Goal: Transaction & Acquisition: Book appointment/travel/reservation

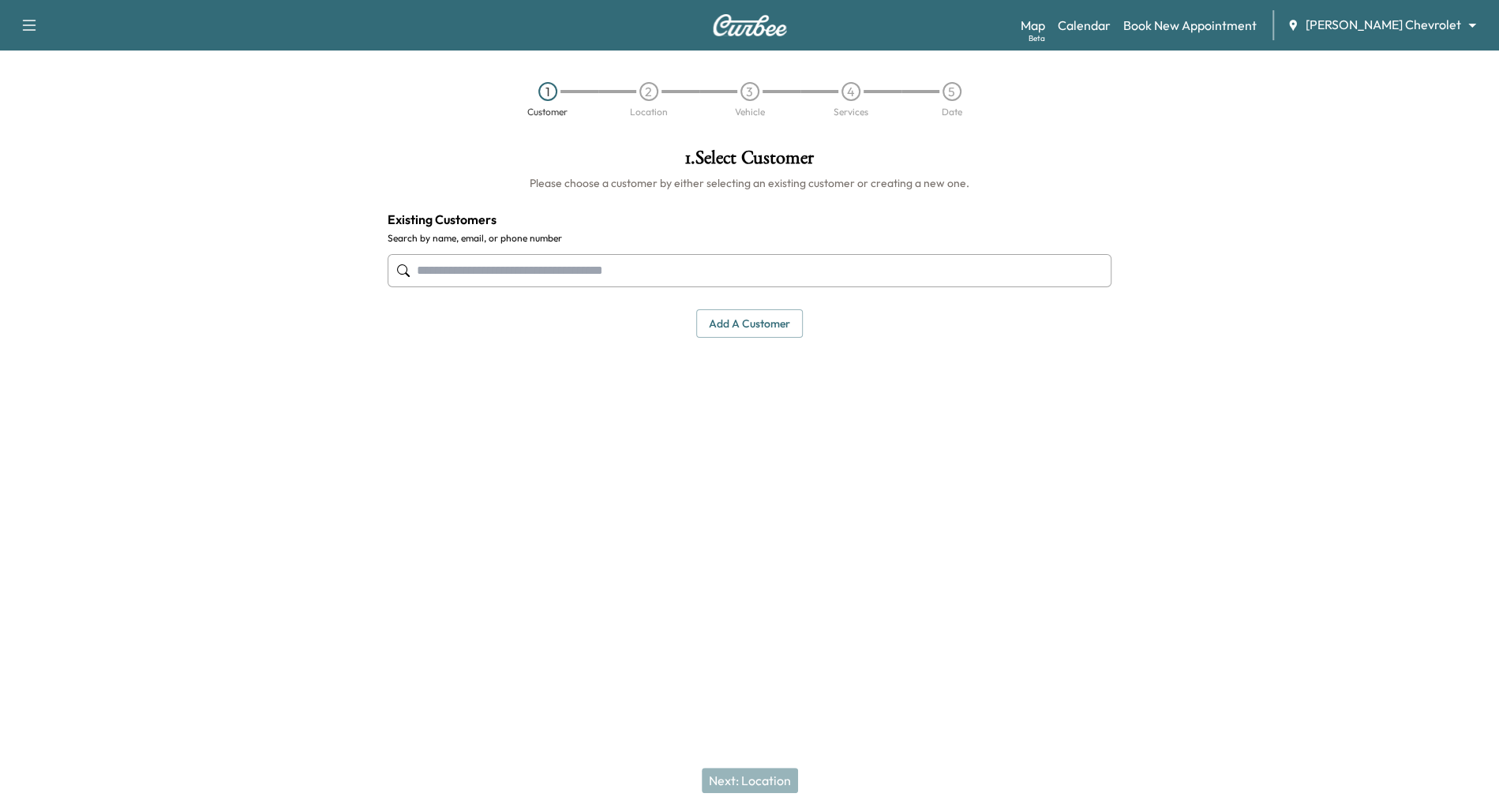
click at [940, 268] on input "text" at bounding box center [750, 270] width 725 height 33
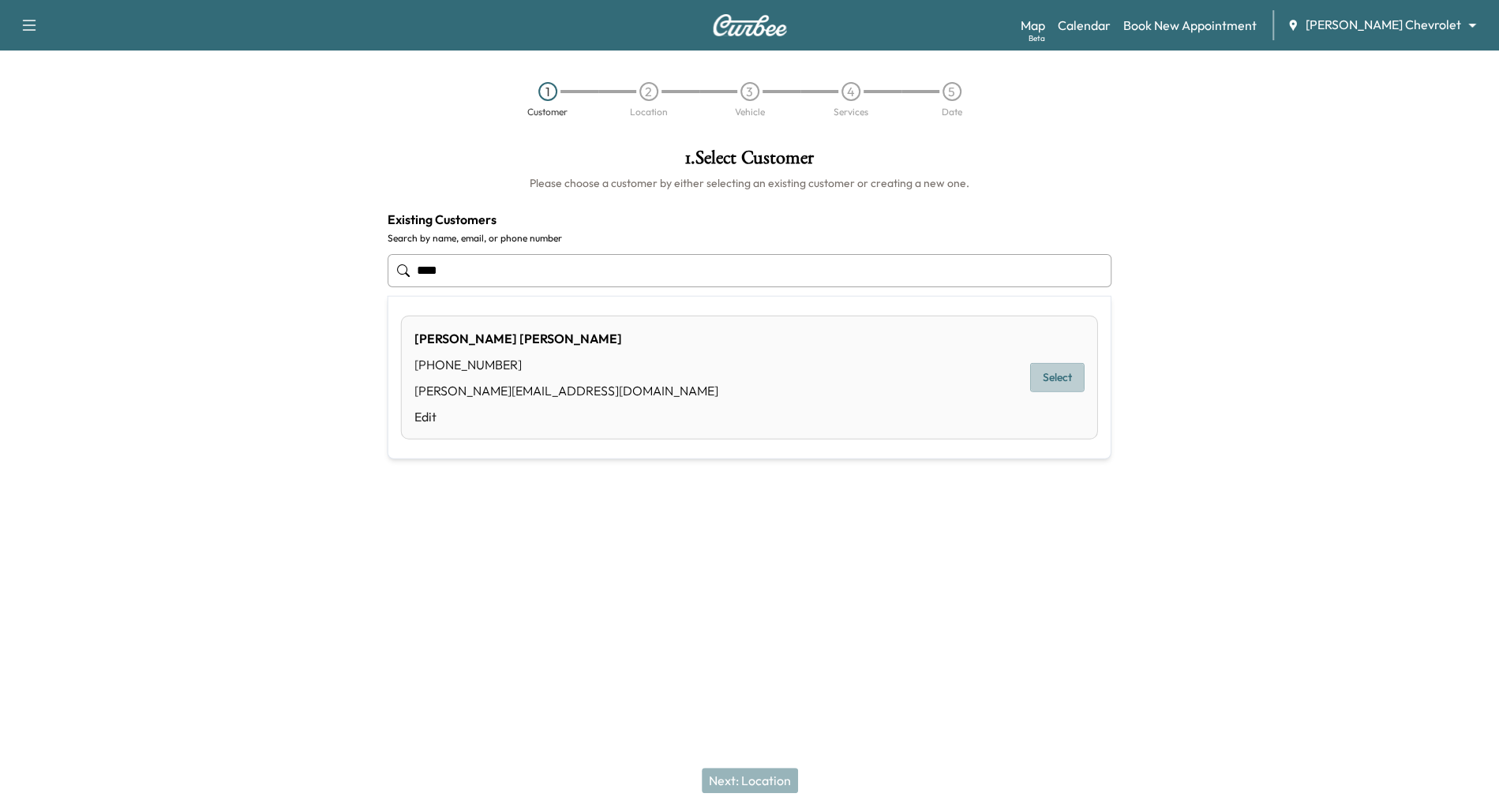
click at [1060, 377] on button "Select" at bounding box center [1058, 377] width 55 height 29
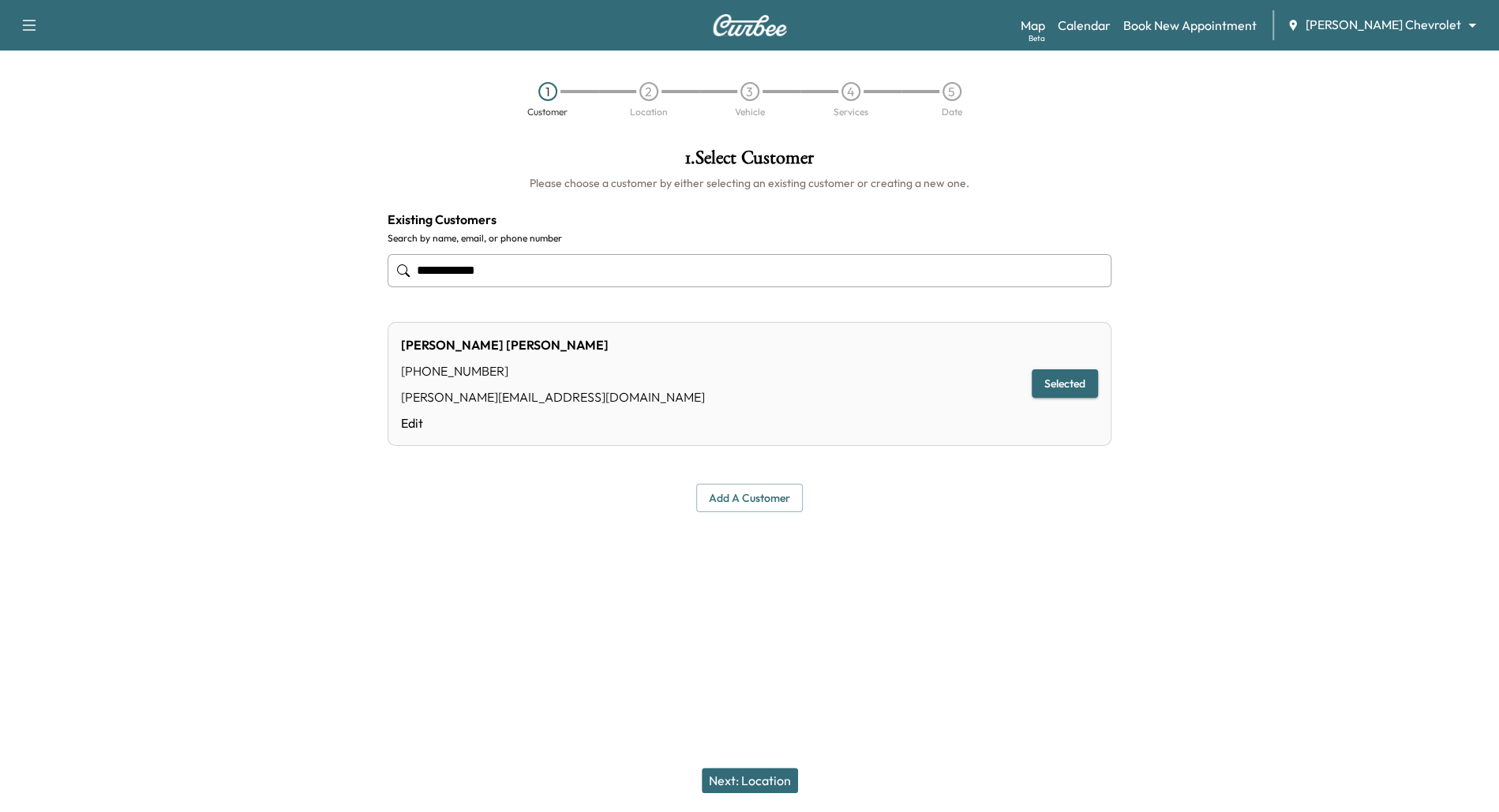
type input "**********"
click at [772, 787] on button "Next: Location" at bounding box center [750, 780] width 96 height 25
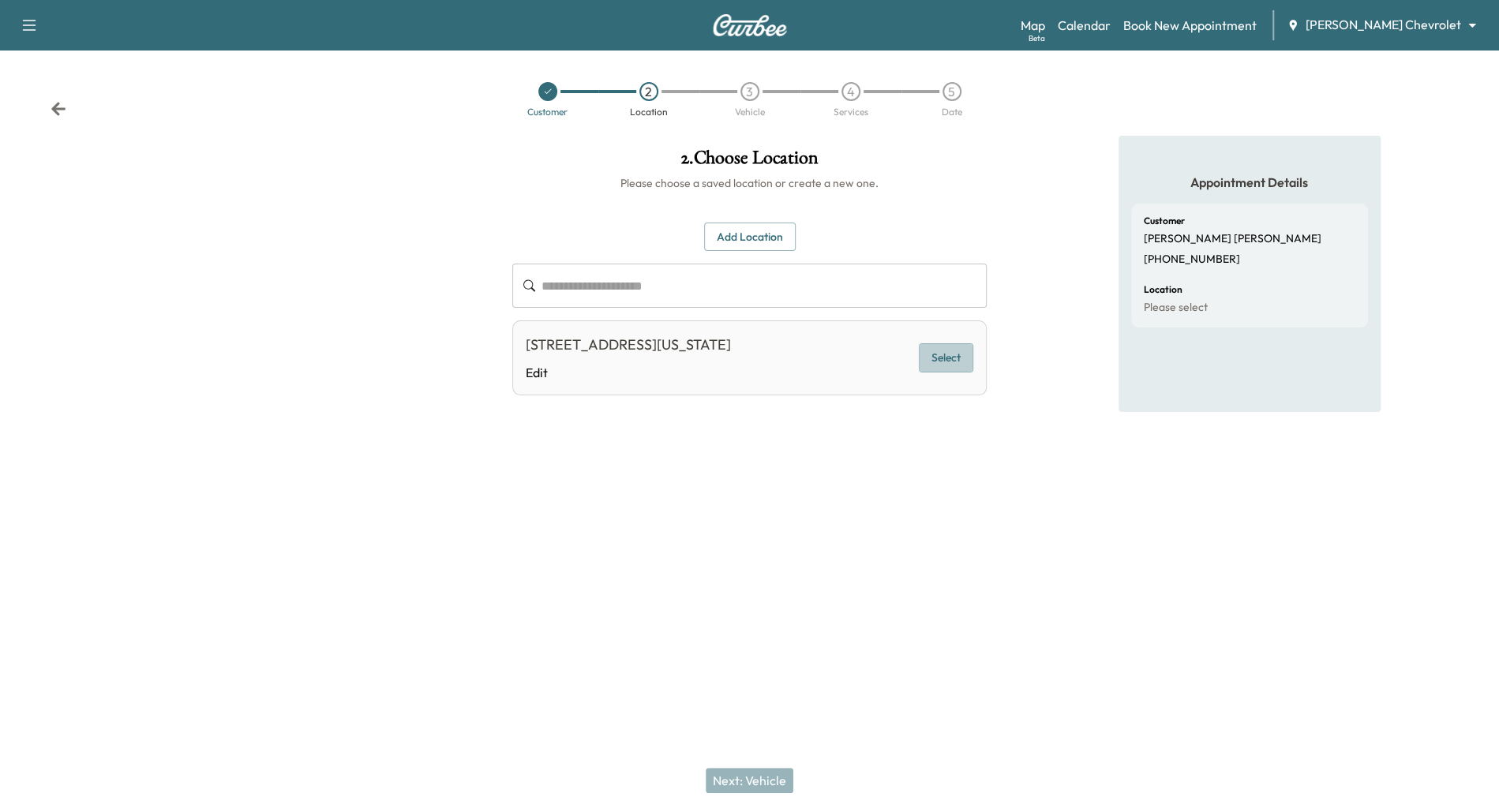
click at [941, 347] on button "Select" at bounding box center [946, 358] width 55 height 29
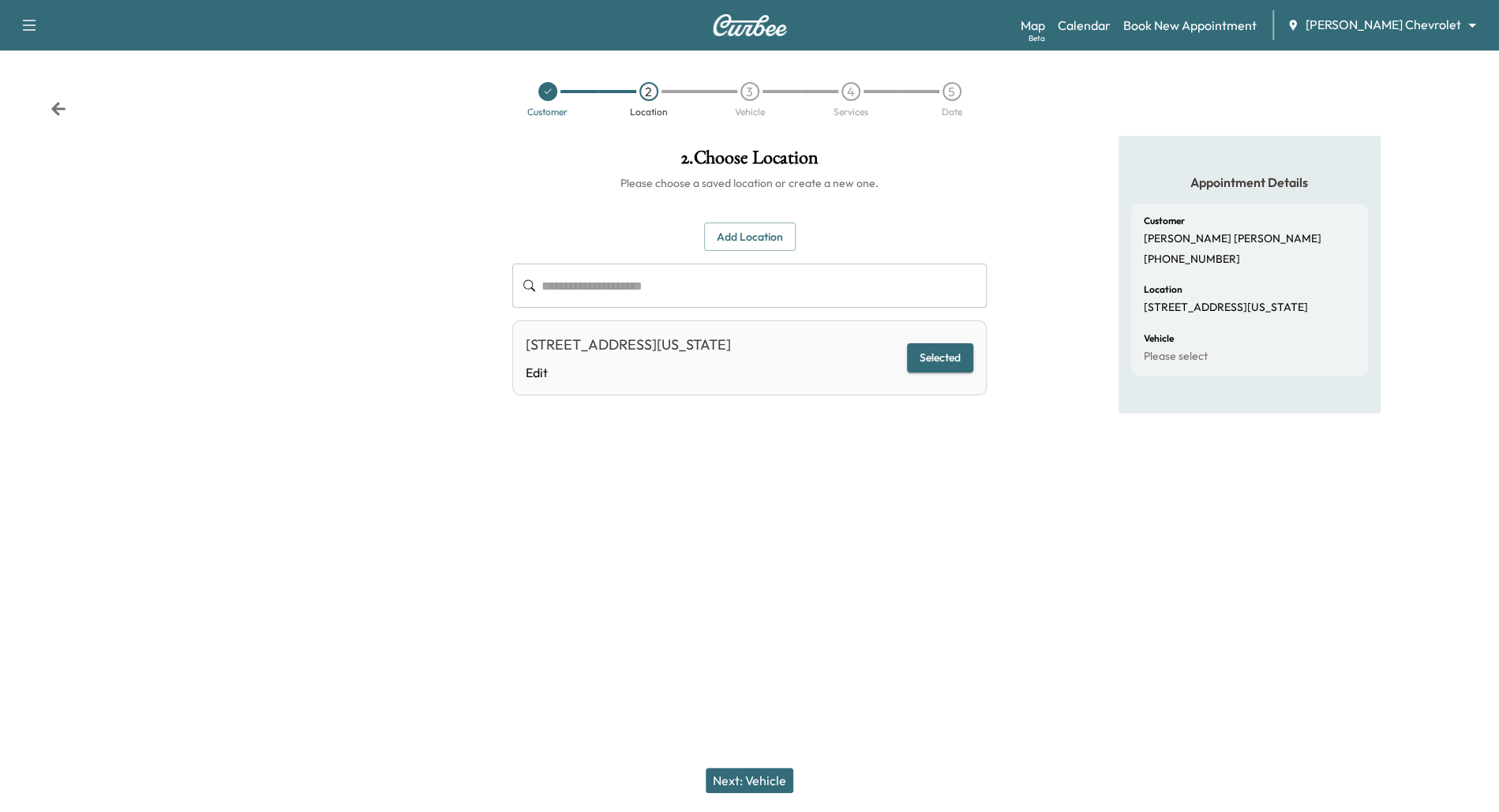
click at [763, 790] on button "Next: Vehicle" at bounding box center [750, 780] width 88 height 25
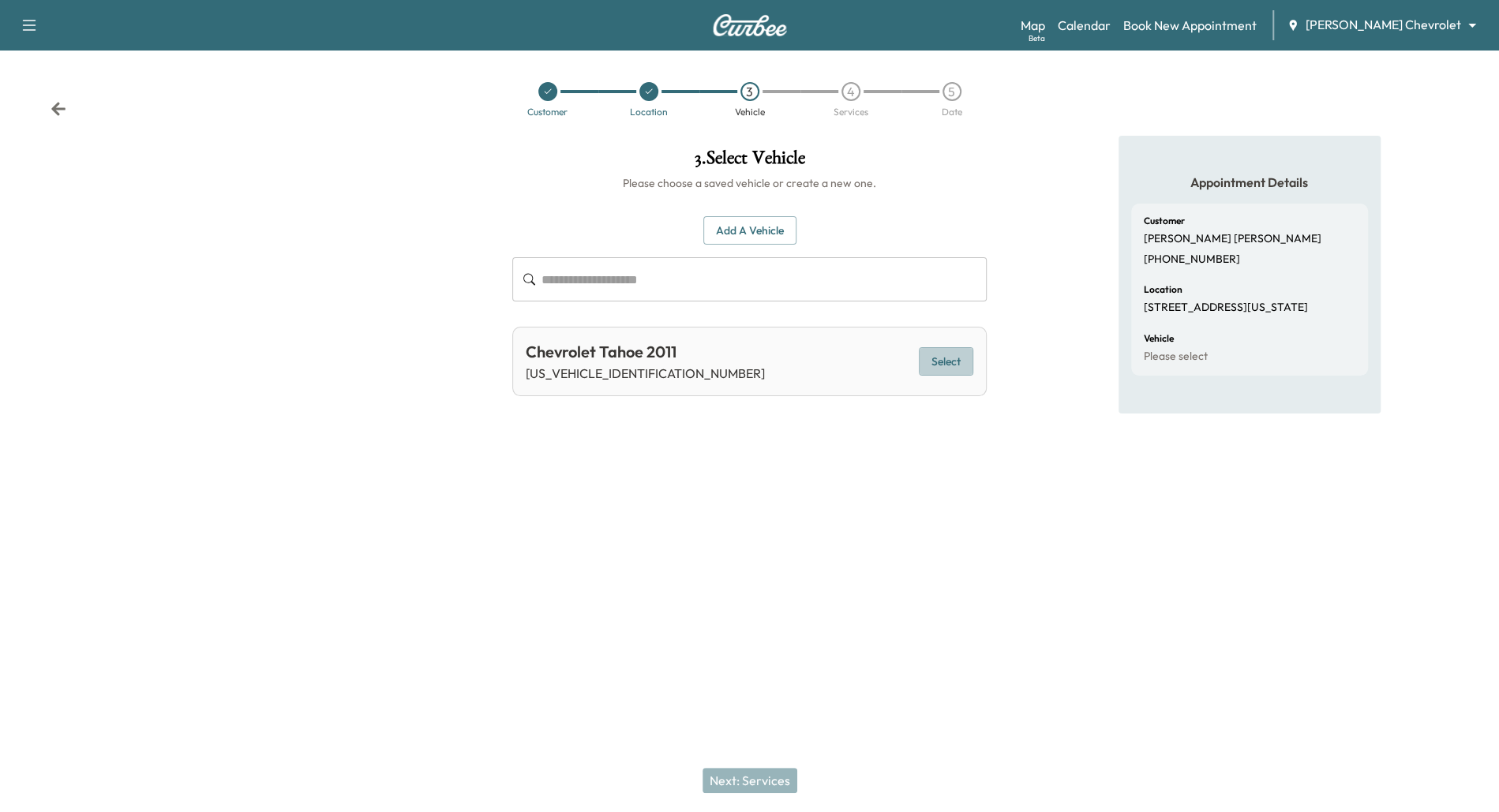
click at [946, 361] on button "Select" at bounding box center [946, 361] width 55 height 29
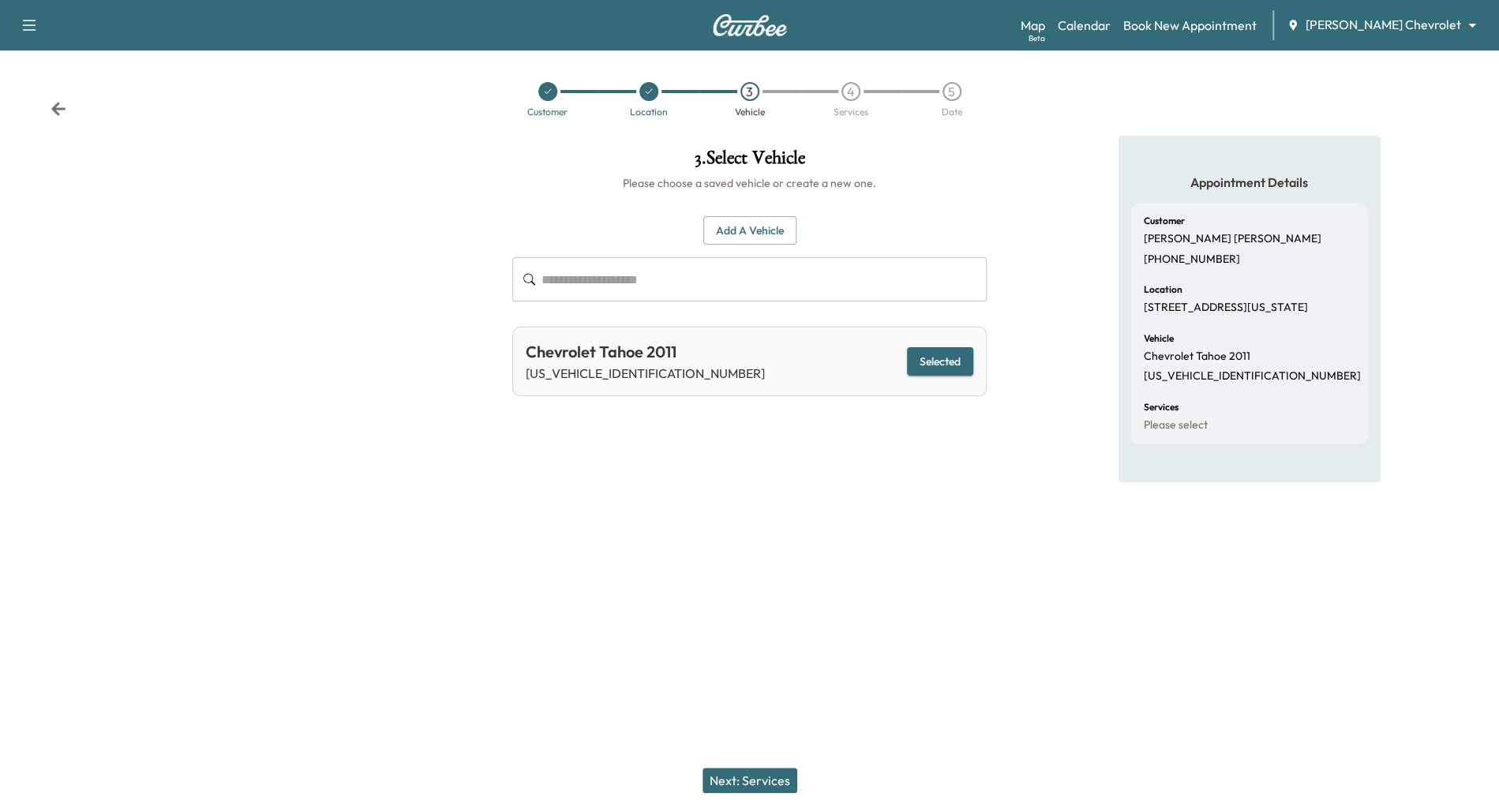
click at [762, 785] on button "Next: Services" at bounding box center [750, 780] width 95 height 25
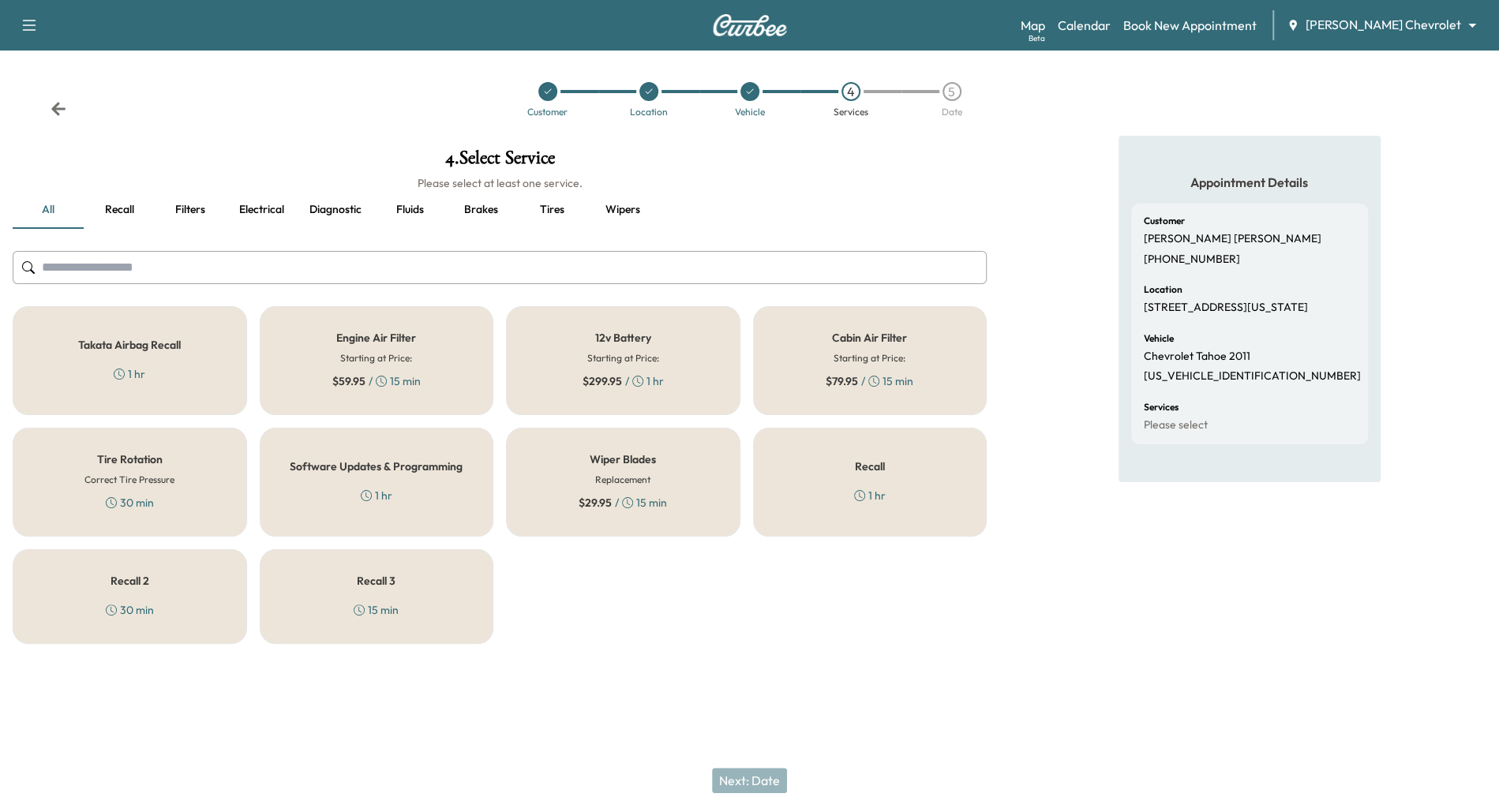
click at [558, 339] on div "12v Battery Starting at Price: $ 299.95 / 1 hr" at bounding box center [623, 361] width 235 height 109
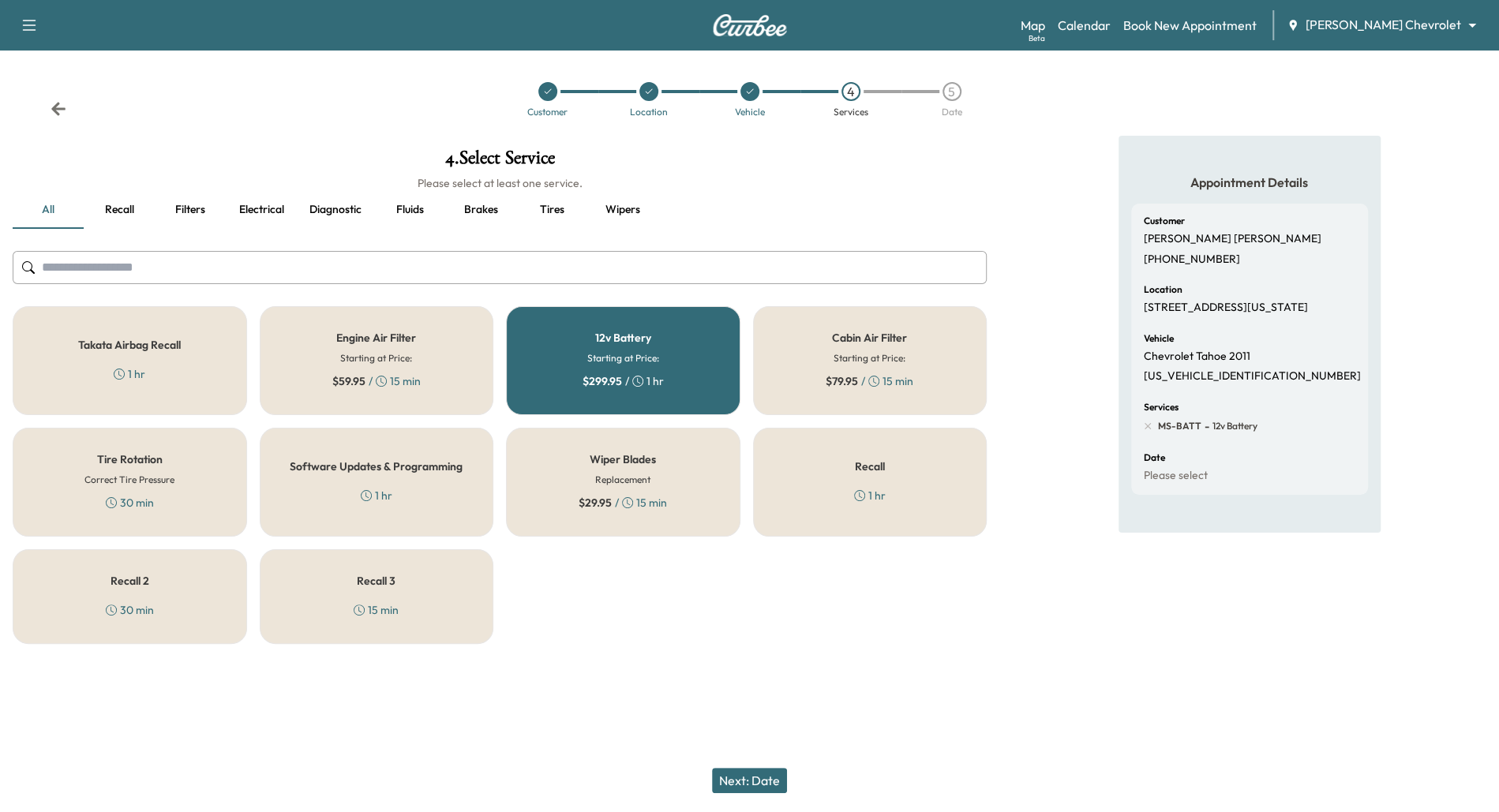
click at [762, 774] on button "Next: Date" at bounding box center [750, 780] width 75 height 25
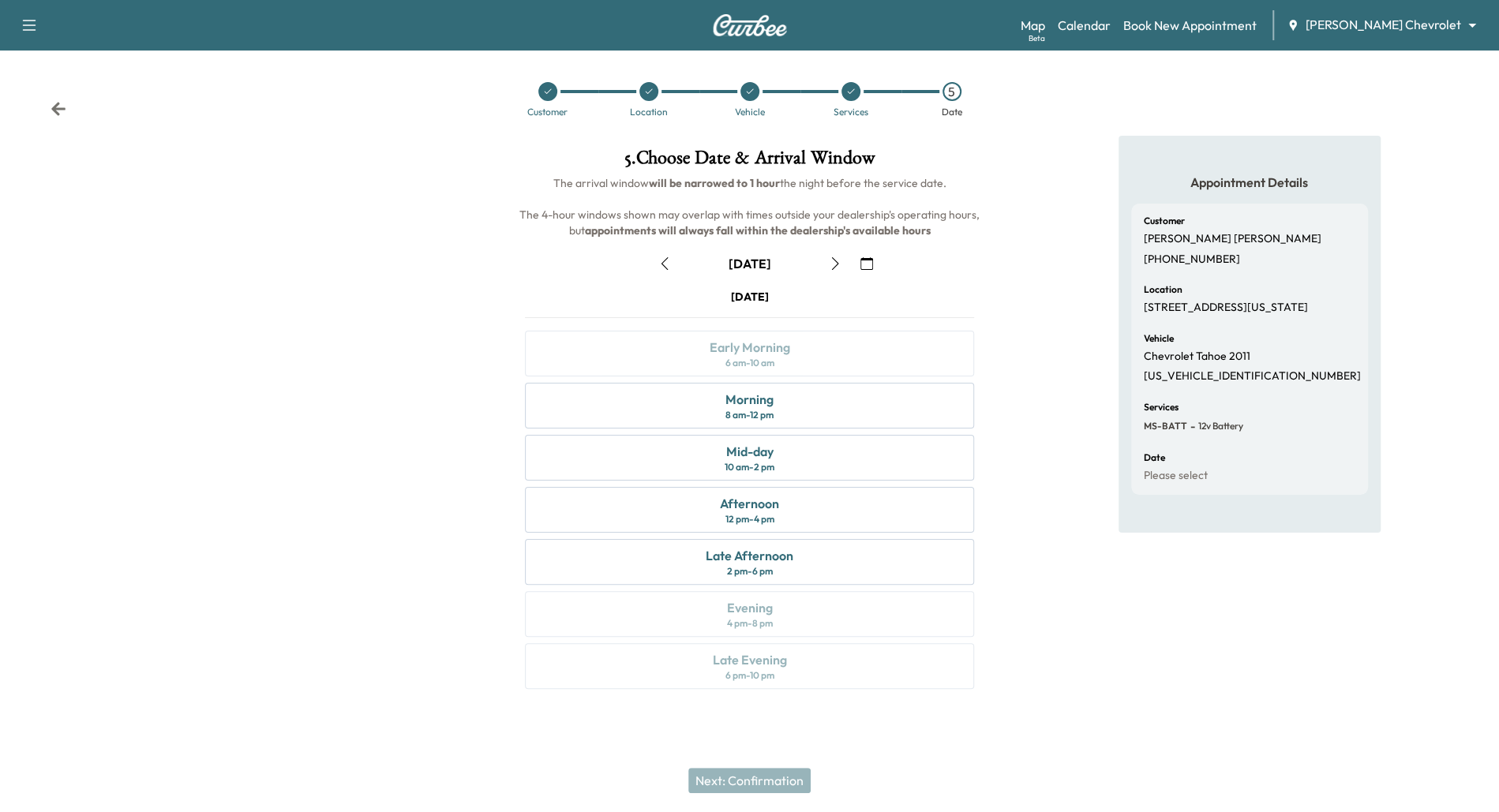
click at [659, 267] on icon "button" at bounding box center [665, 263] width 13 height 13
click at [833, 255] on button "button" at bounding box center [835, 263] width 27 height 25
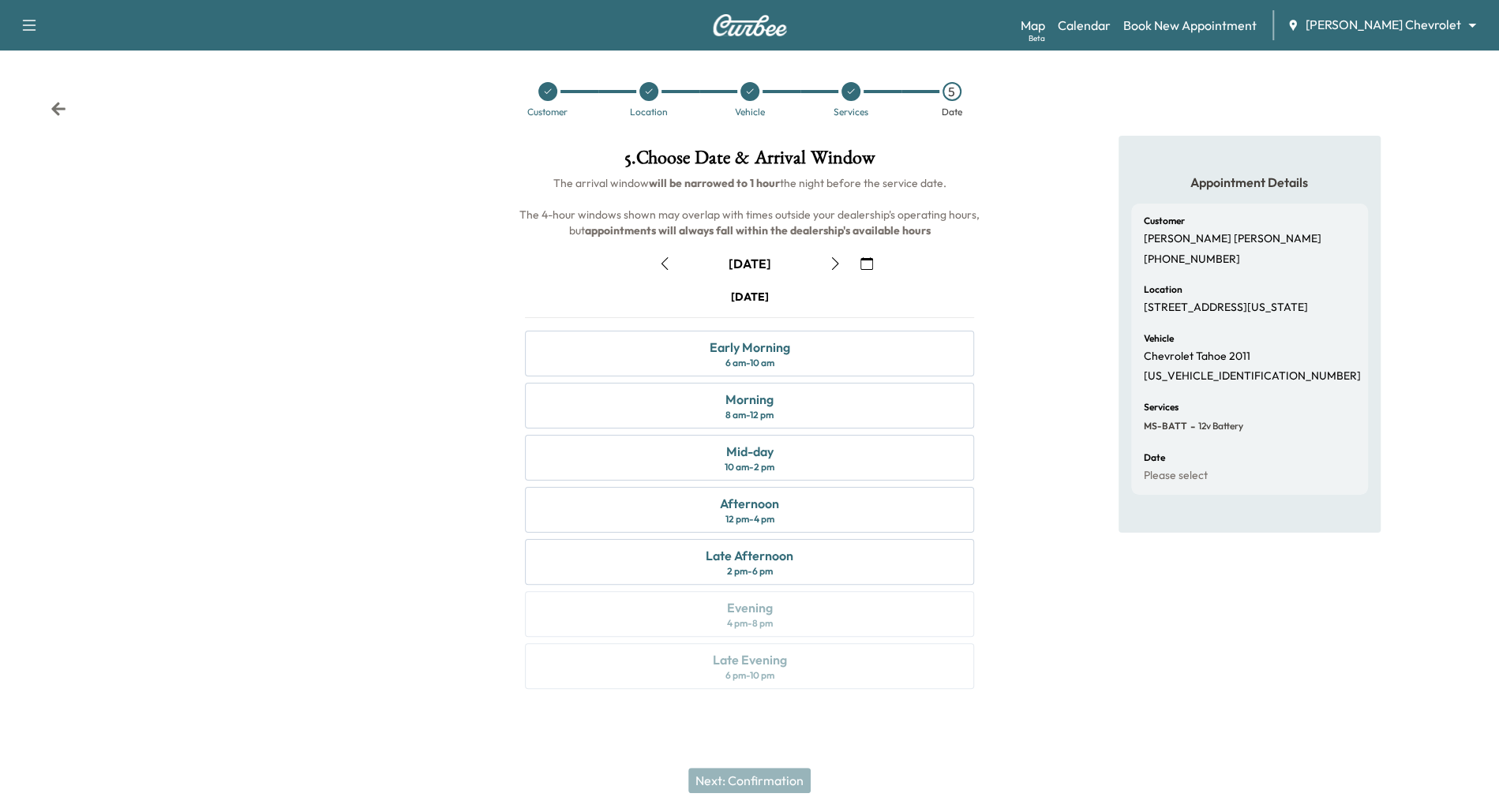
click at [833, 255] on button "button" at bounding box center [835, 263] width 27 height 25
click at [667, 257] on icon "button" at bounding box center [664, 263] width 7 height 13
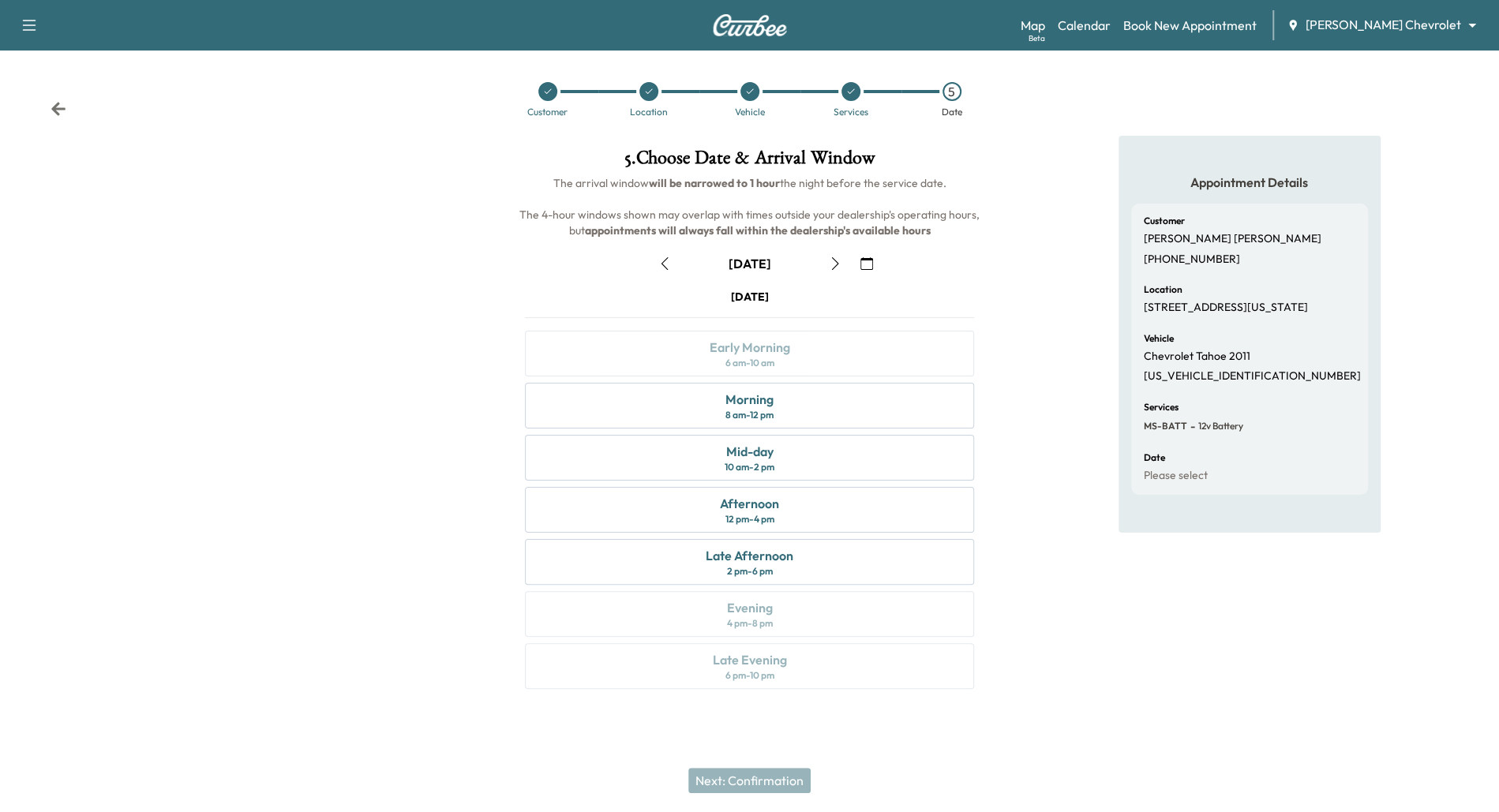
click at [667, 257] on icon "button" at bounding box center [664, 263] width 7 height 13
click at [839, 263] on icon "button" at bounding box center [835, 263] width 13 height 13
click at [1111, 28] on link "Calendar" at bounding box center [1084, 26] width 53 height 19
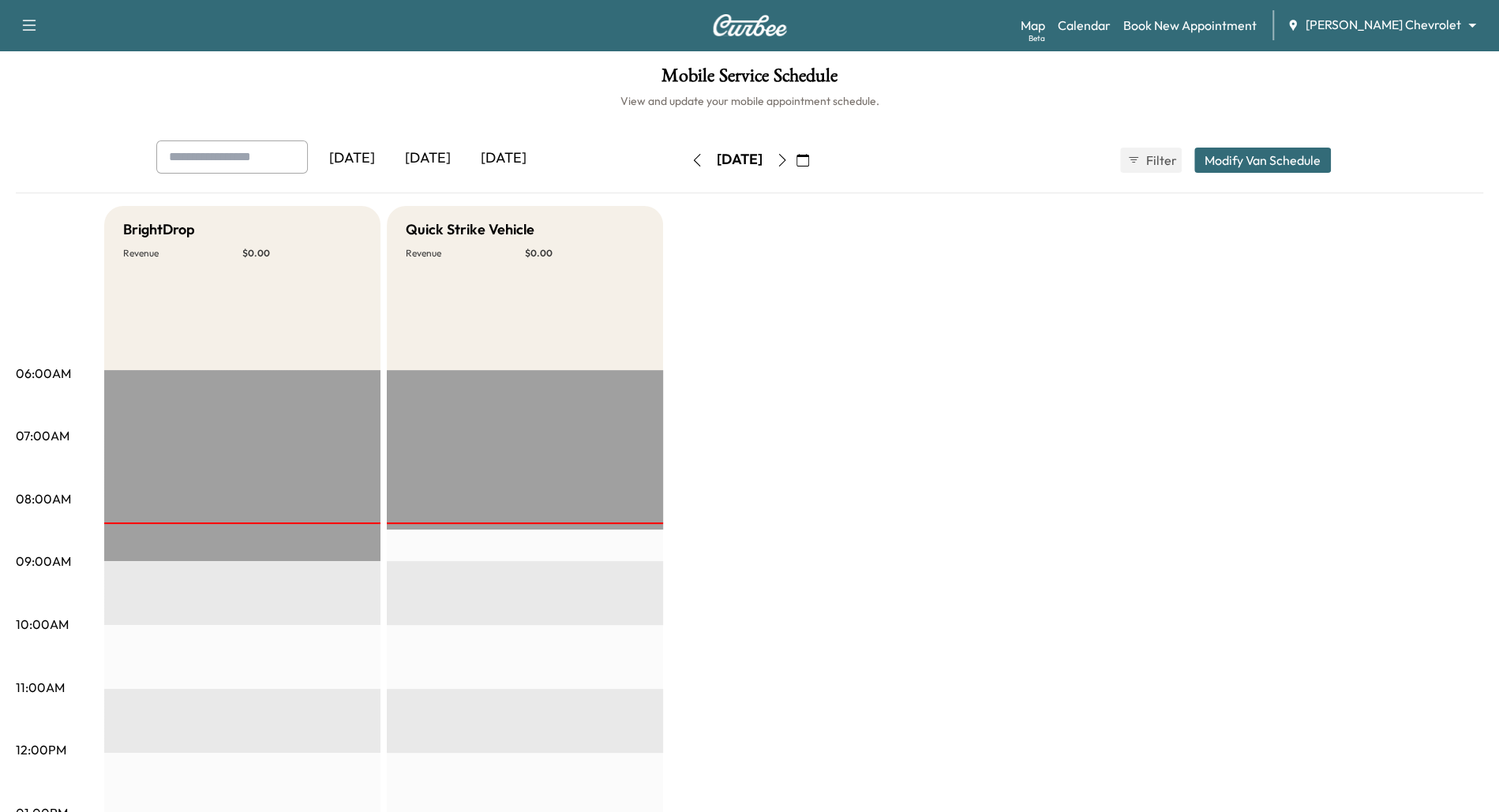
click at [789, 160] on icon "button" at bounding box center [782, 161] width 13 height 13
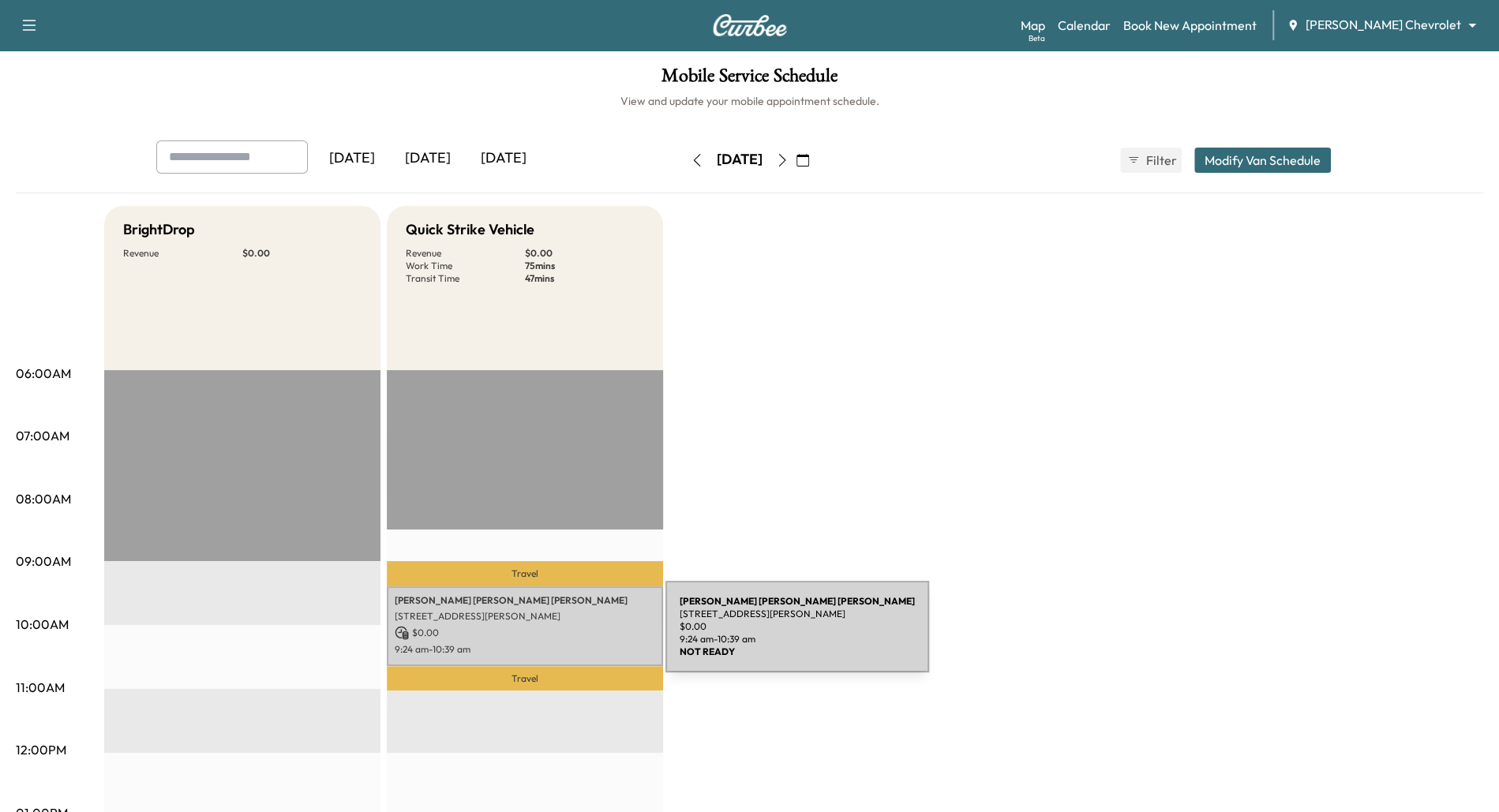
click at [553, 622] on p "[STREET_ADDRESS][PERSON_NAME]" at bounding box center [525, 617] width 260 height 13
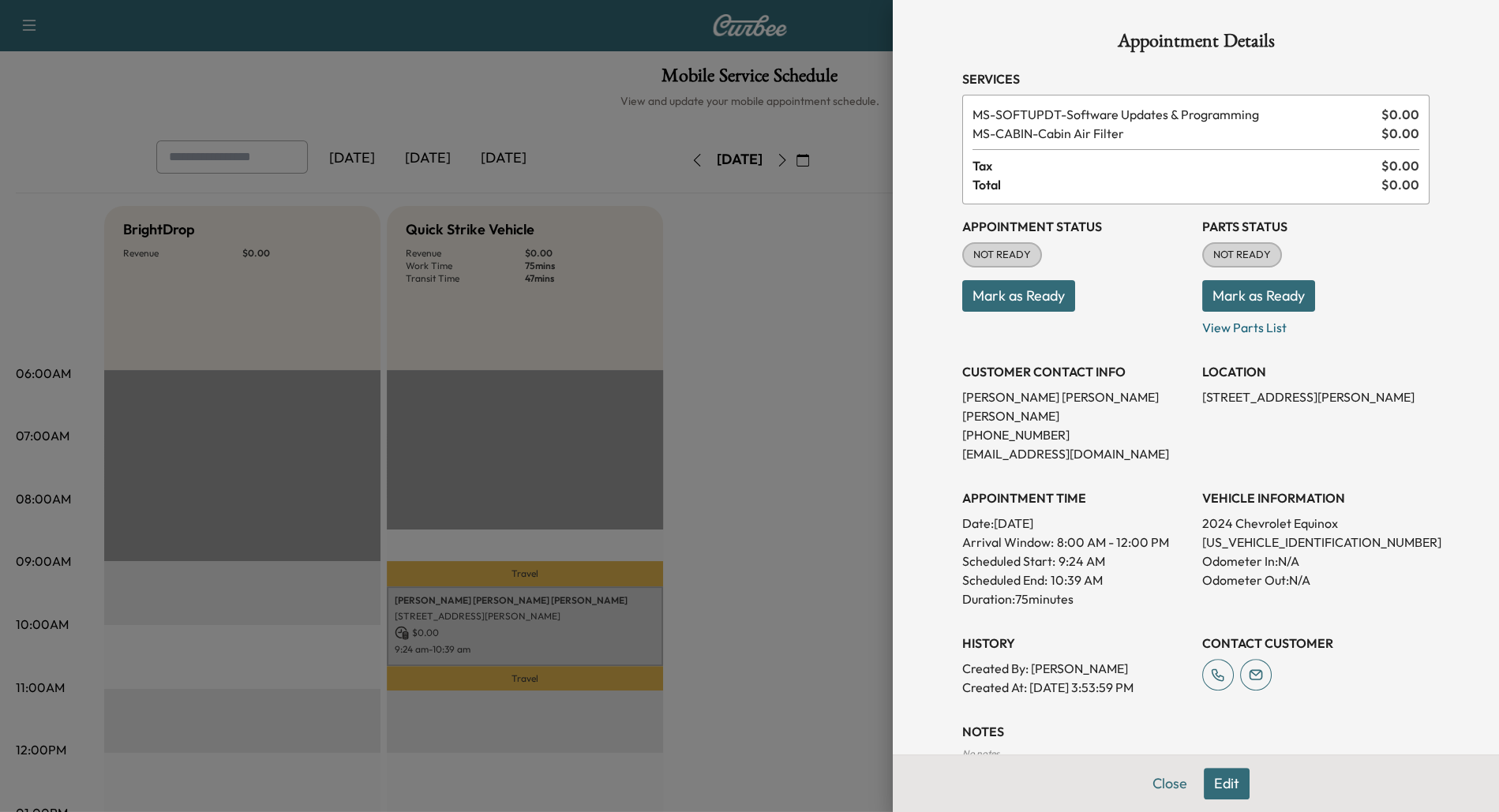
click at [778, 438] on div at bounding box center [750, 406] width 1499 height 812
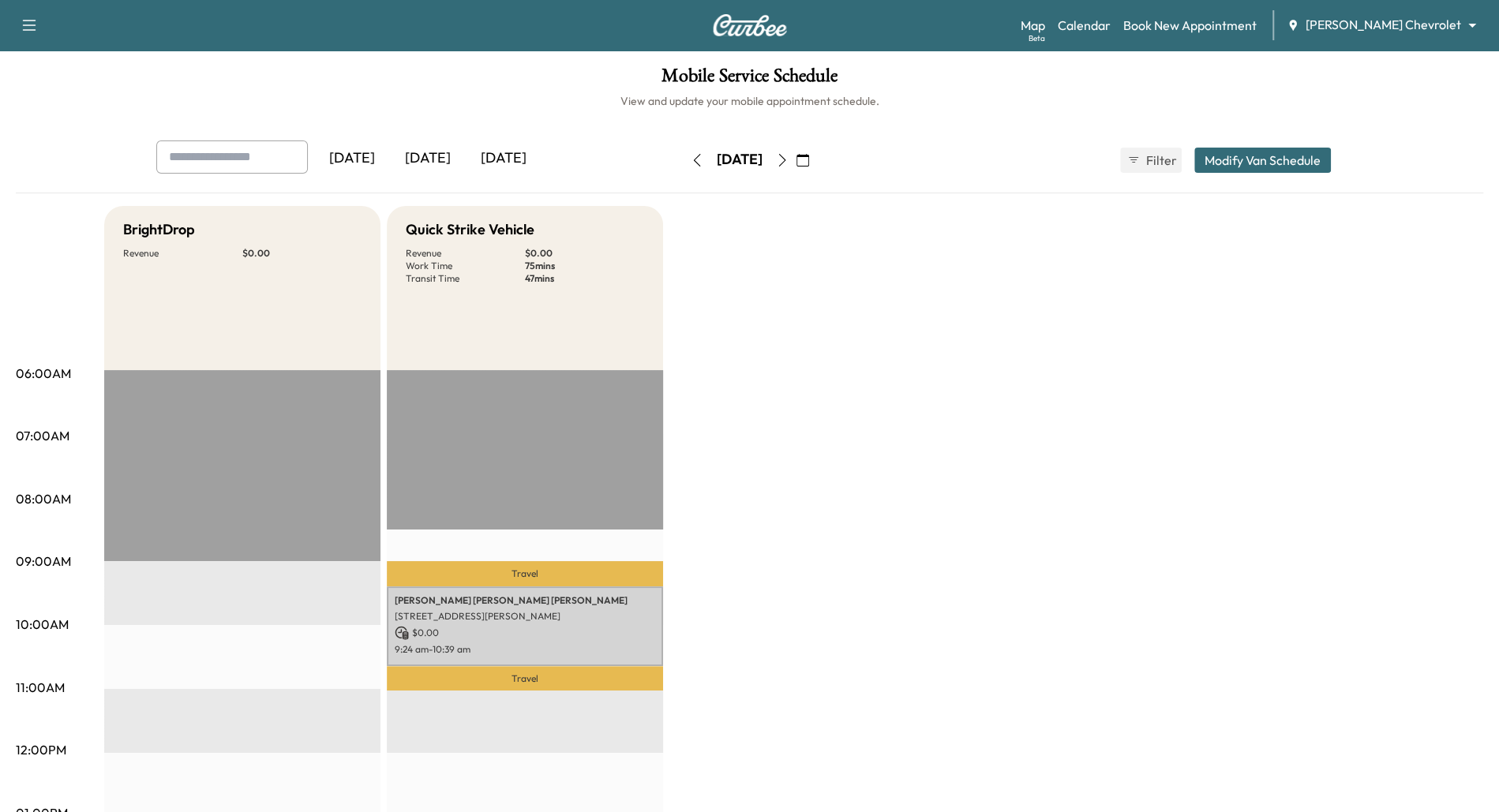
click at [1459, 27] on body "Support Log Out Map Beta Calendar Book New Appointment [PERSON_NAME] Chevrolet …" at bounding box center [750, 406] width 1499 height 812
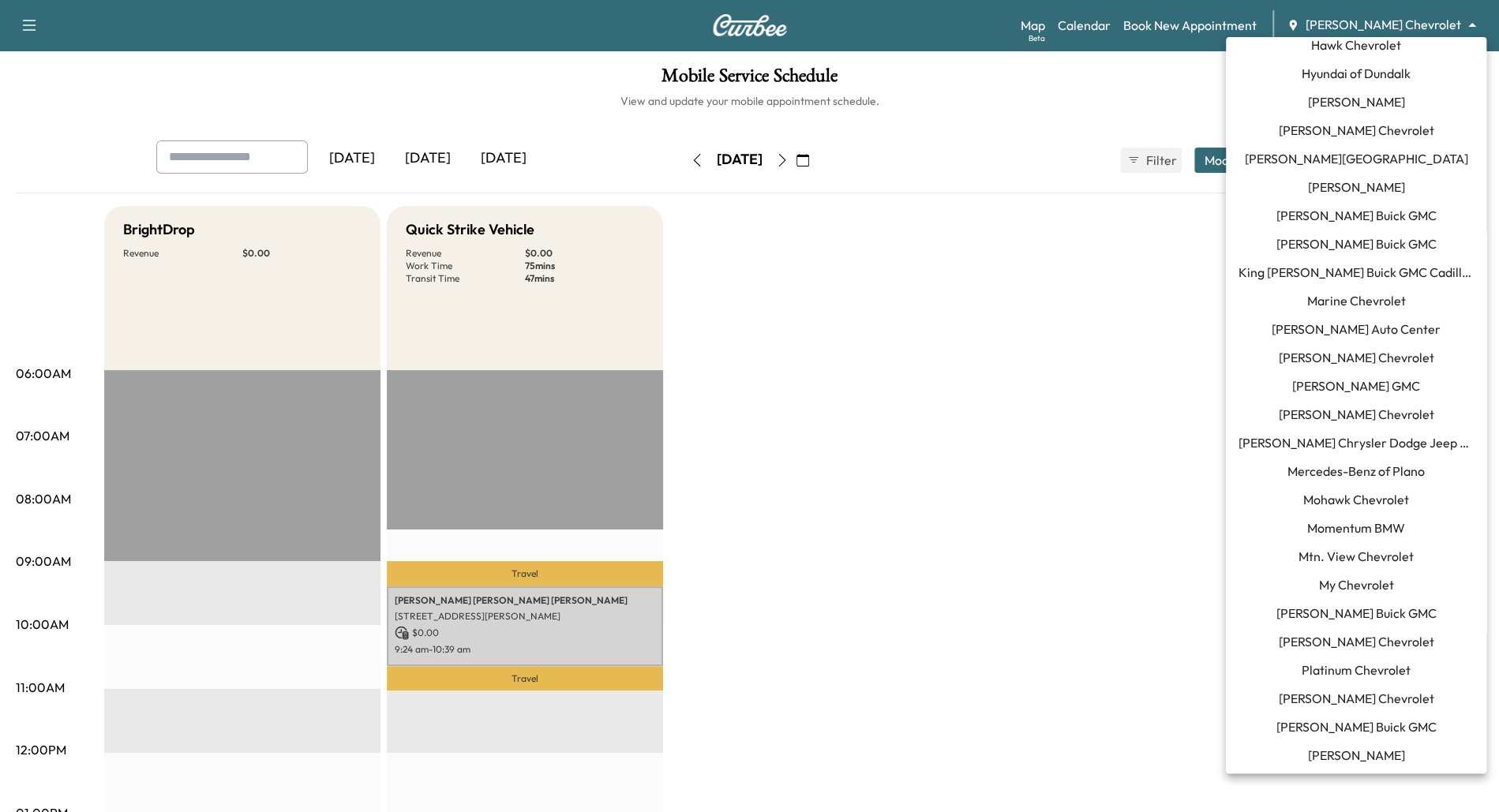
scroll to position [799, 0]
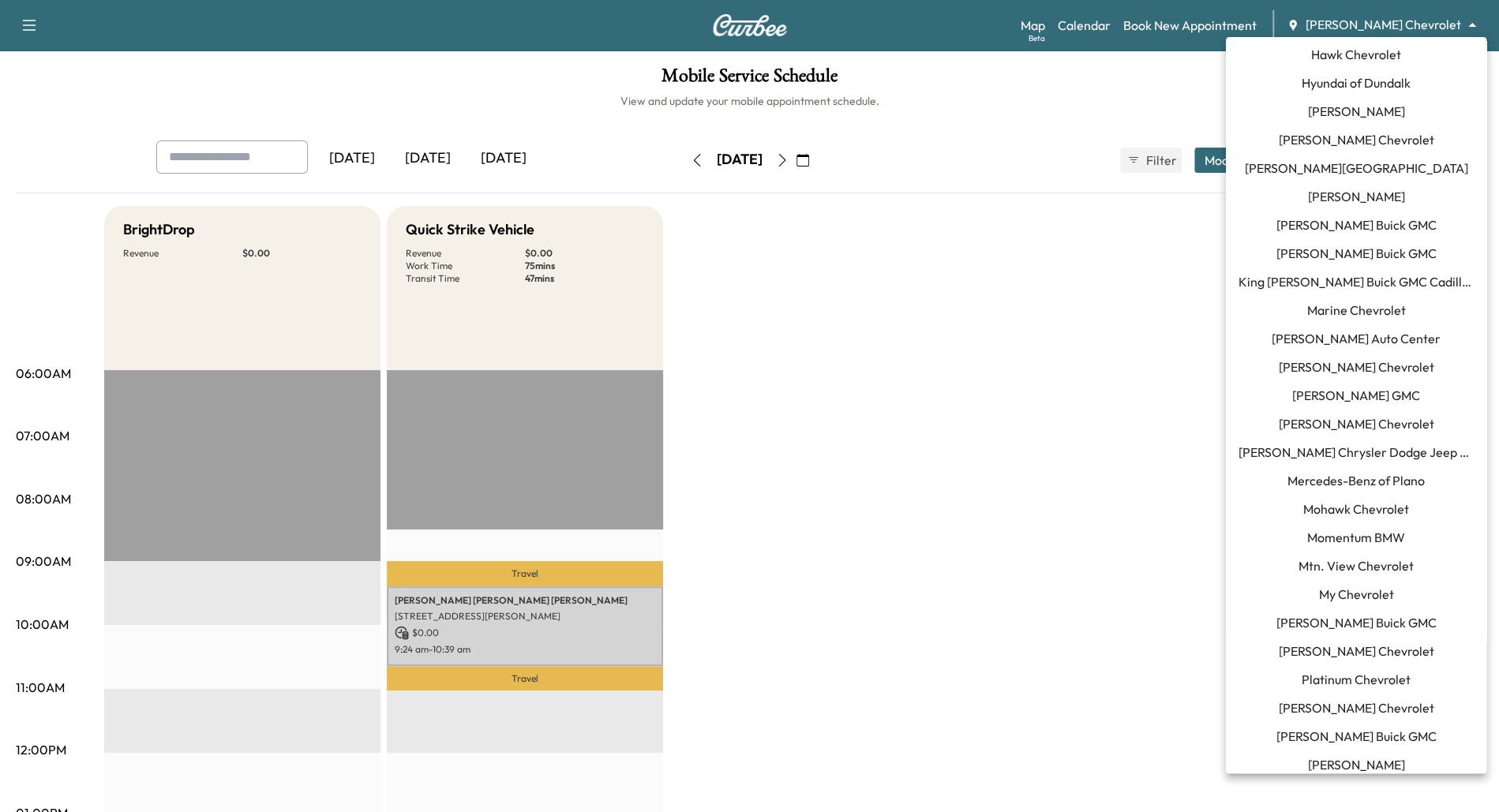
click at [634, 214] on div at bounding box center [750, 406] width 1499 height 812
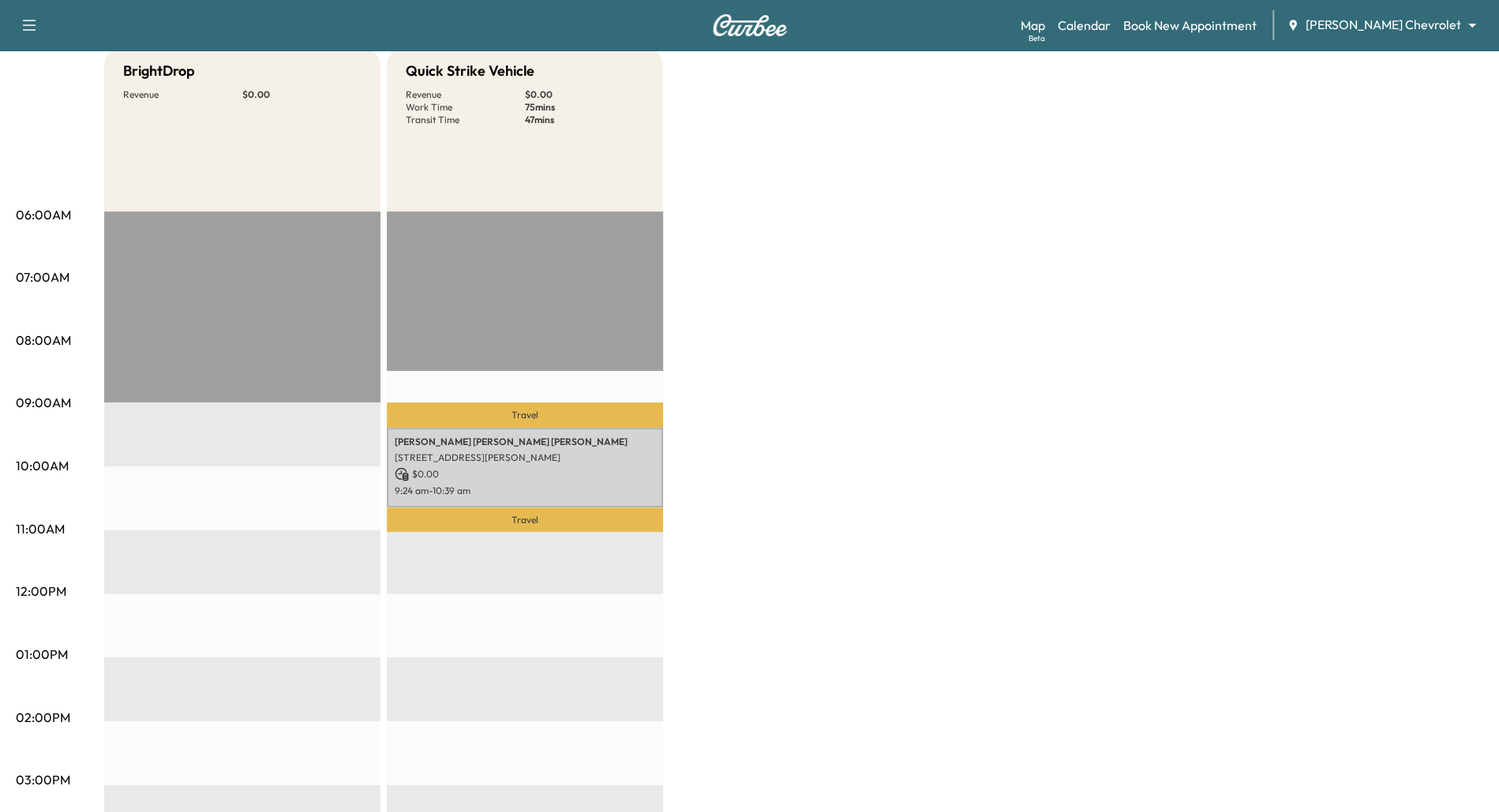
scroll to position [243, 0]
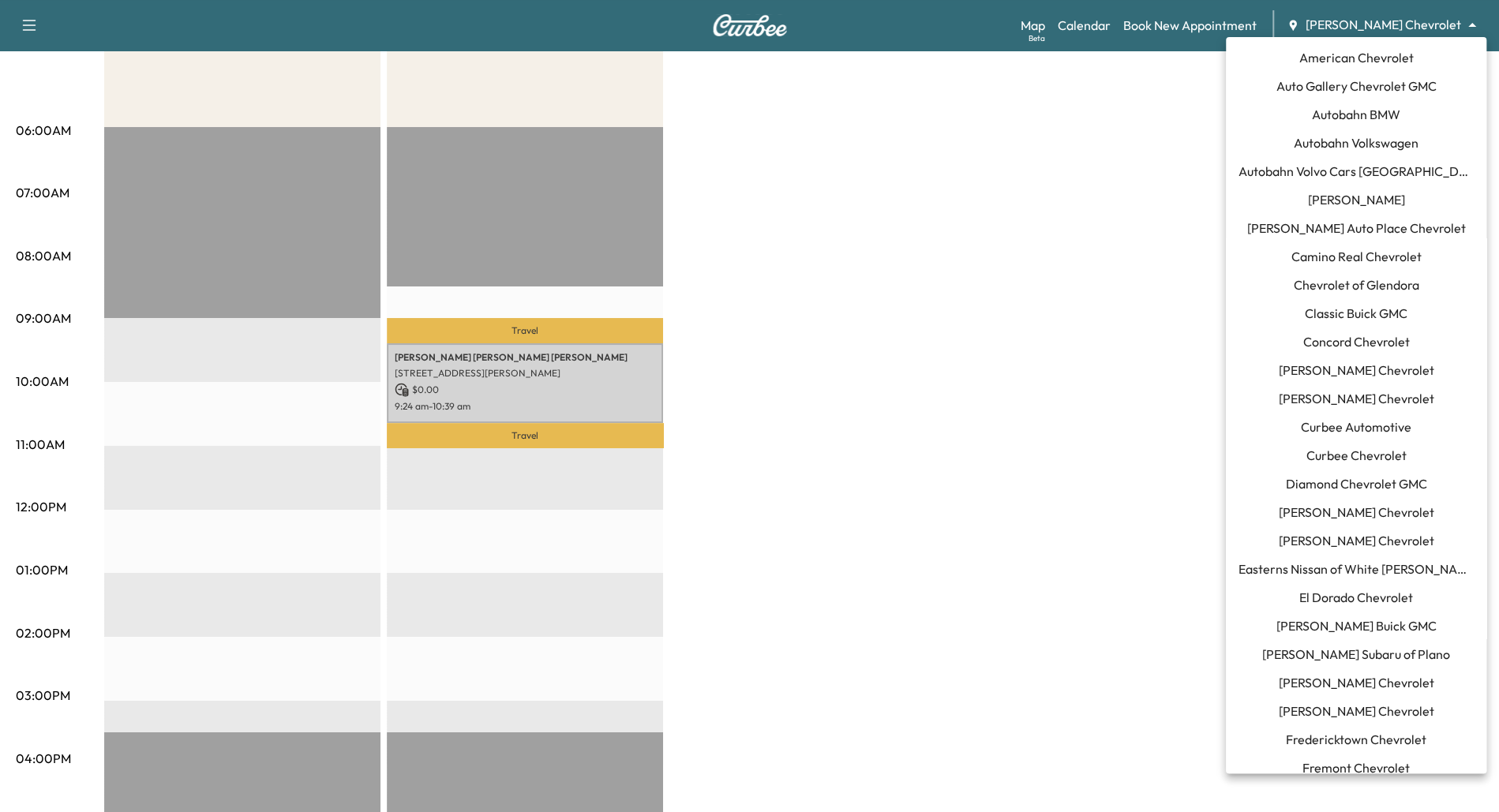
click at [1456, 28] on body "Support Log Out Map Beta Calendar Book New Appointment [PERSON_NAME] Chevrolet …" at bounding box center [750, 162] width 1499 height 812
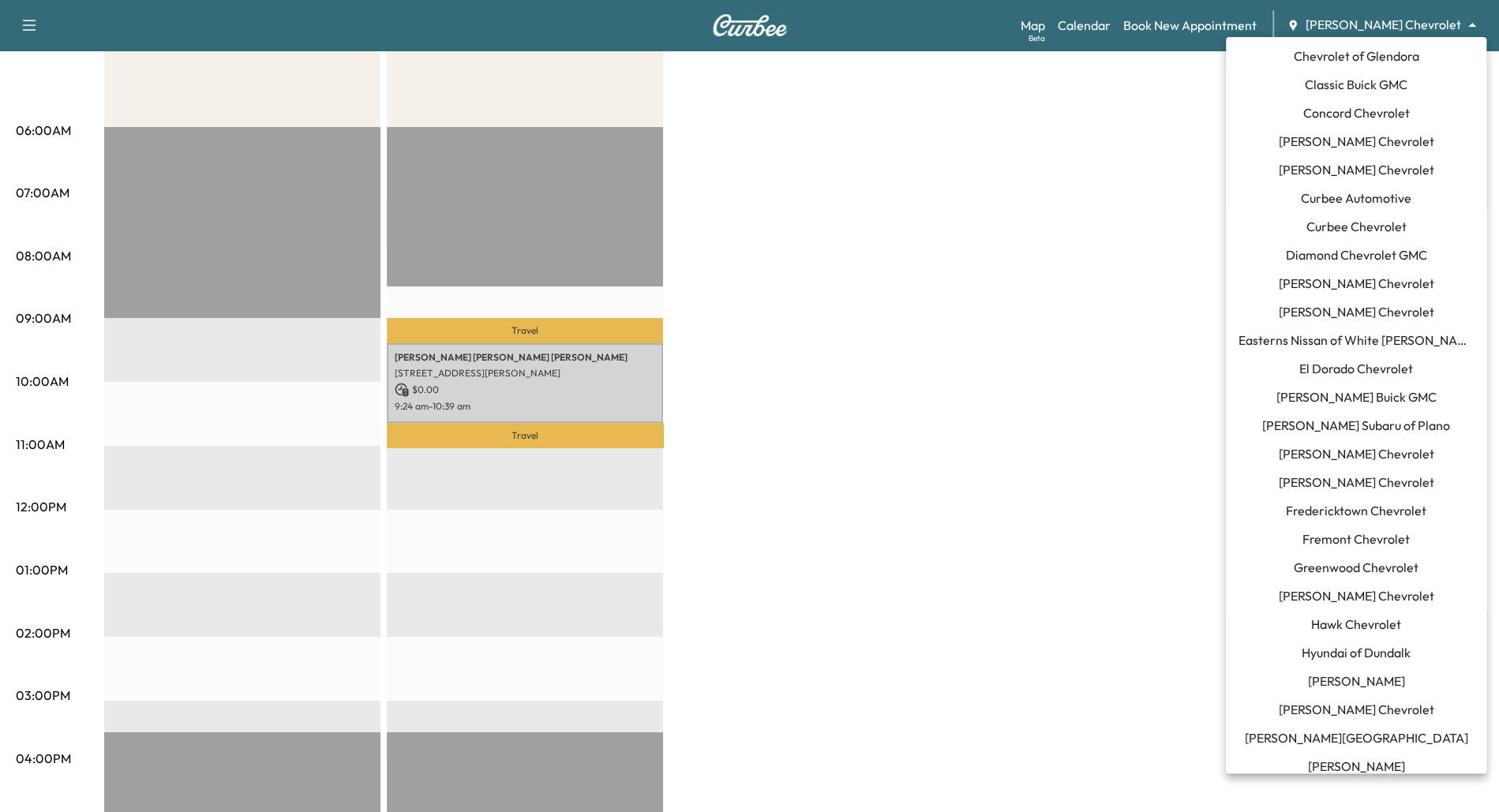
scroll to position [0, 0]
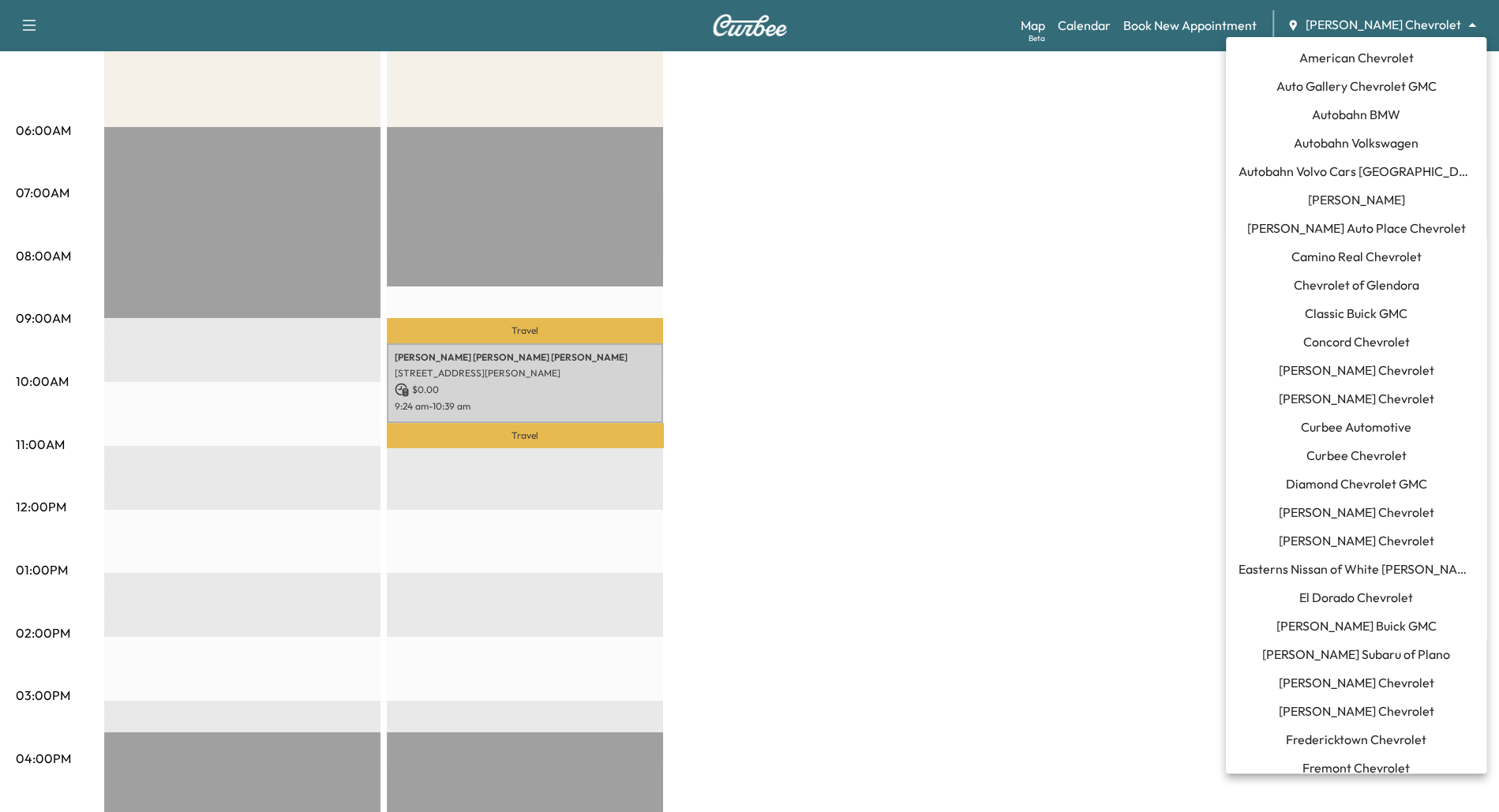
click at [1350, 598] on span "El Dorado Chevrolet" at bounding box center [1357, 598] width 114 height 19
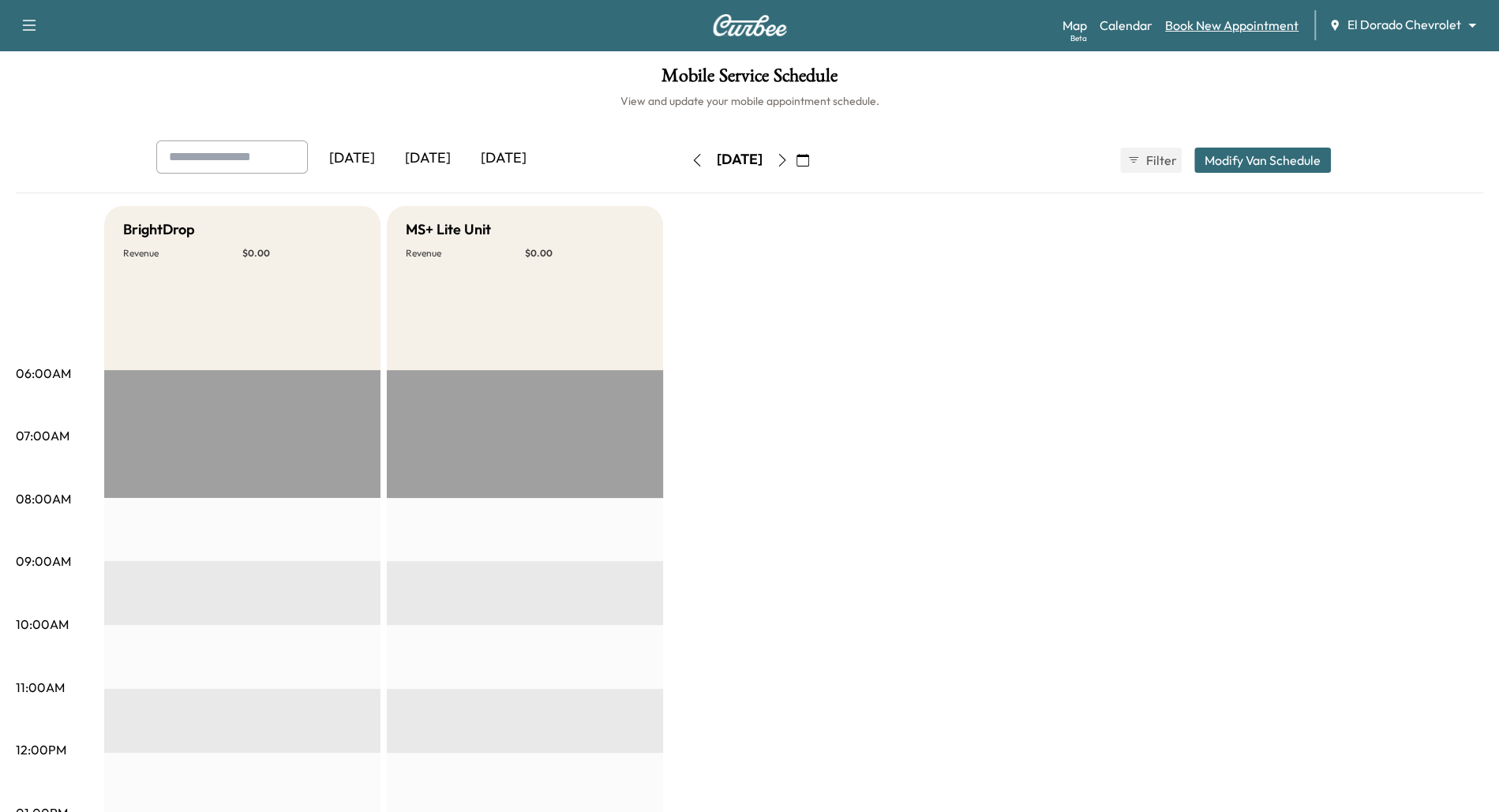
click at [1214, 22] on link "Book New Appointment" at bounding box center [1232, 26] width 133 height 19
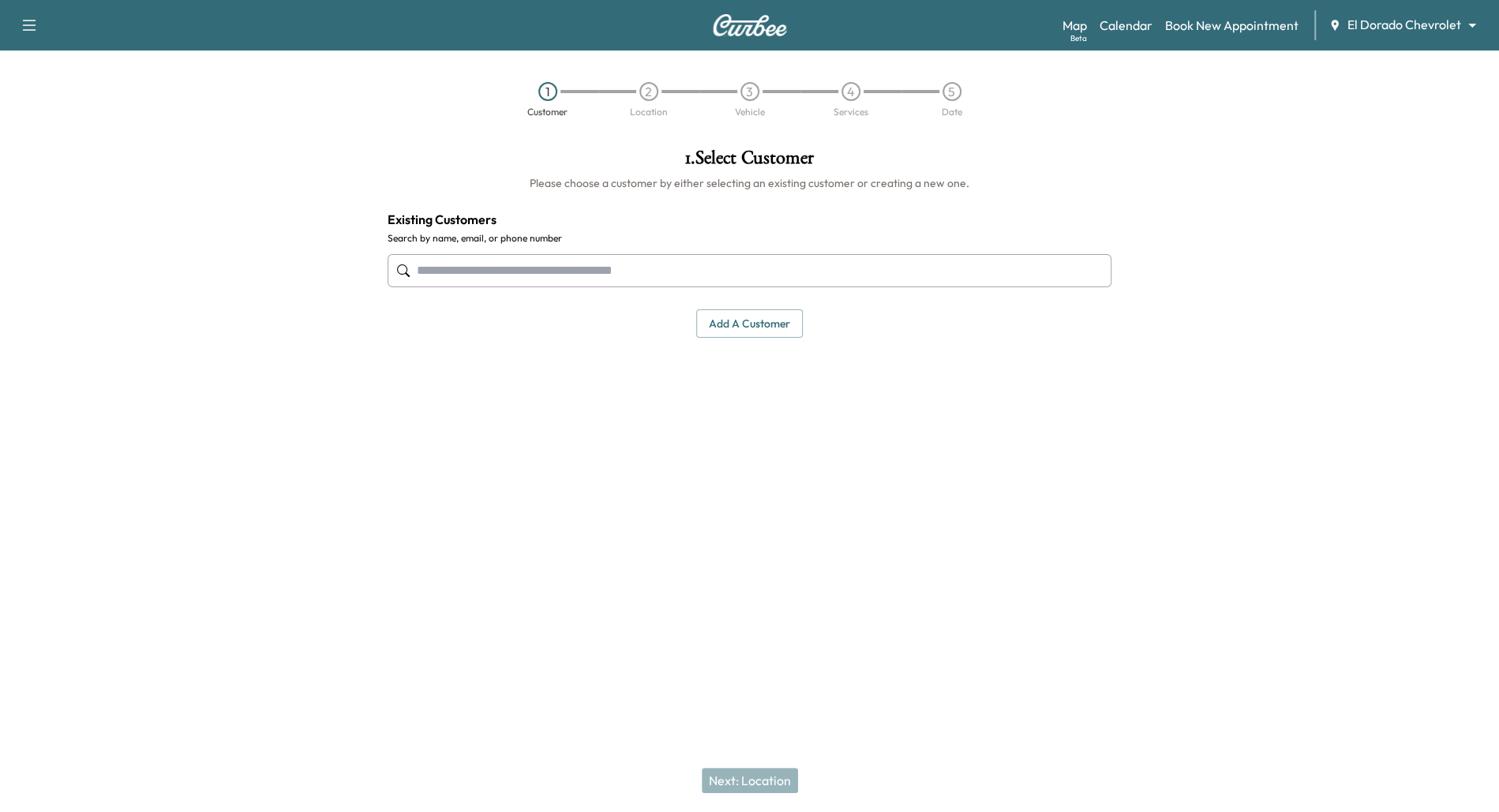
click at [631, 275] on input "text" at bounding box center [750, 270] width 725 height 33
type input "*"
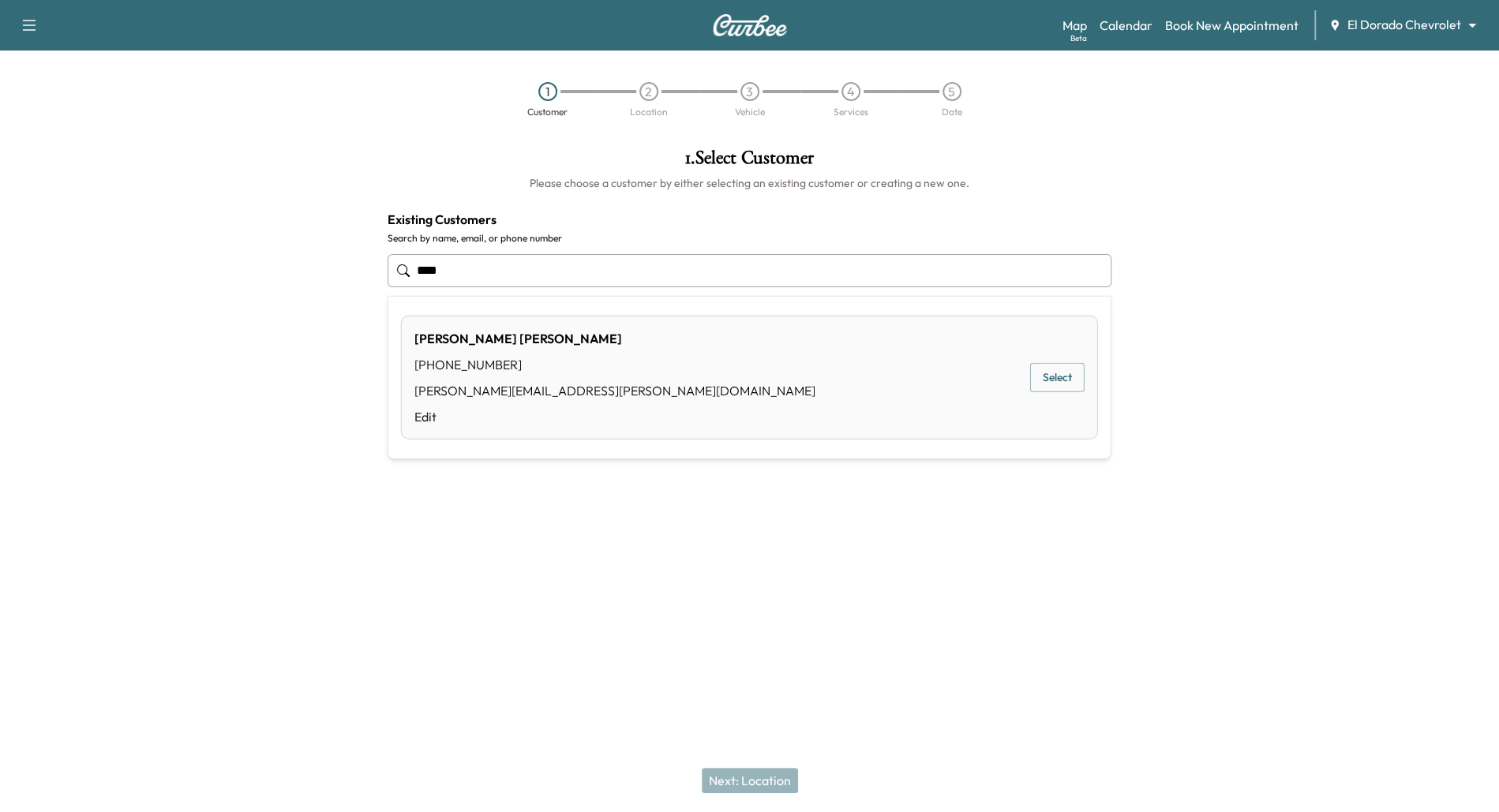
click at [1048, 379] on button "Select" at bounding box center [1058, 377] width 55 height 29
type input "**********"
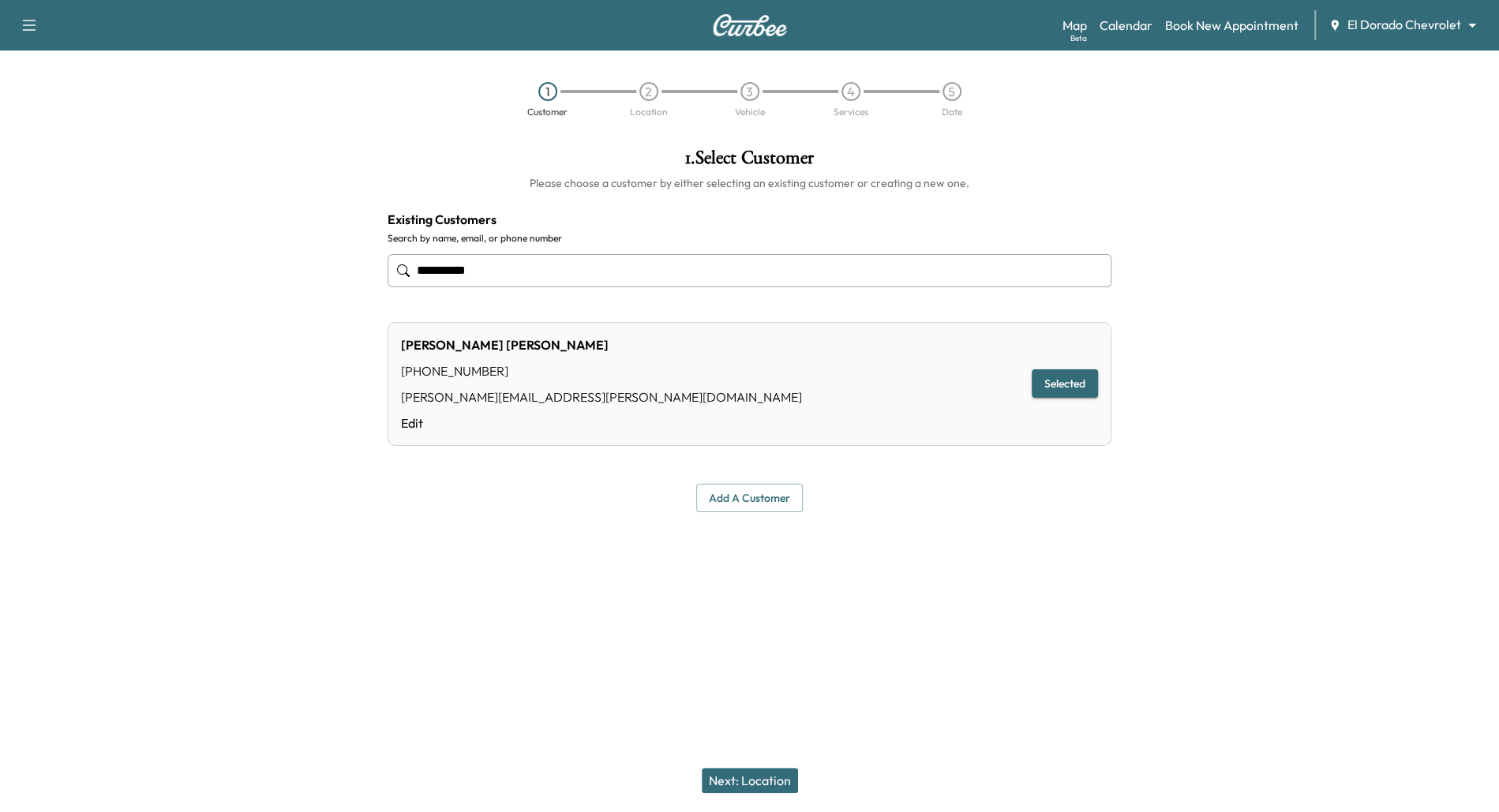
click at [764, 778] on button "Next: Location" at bounding box center [750, 780] width 96 height 25
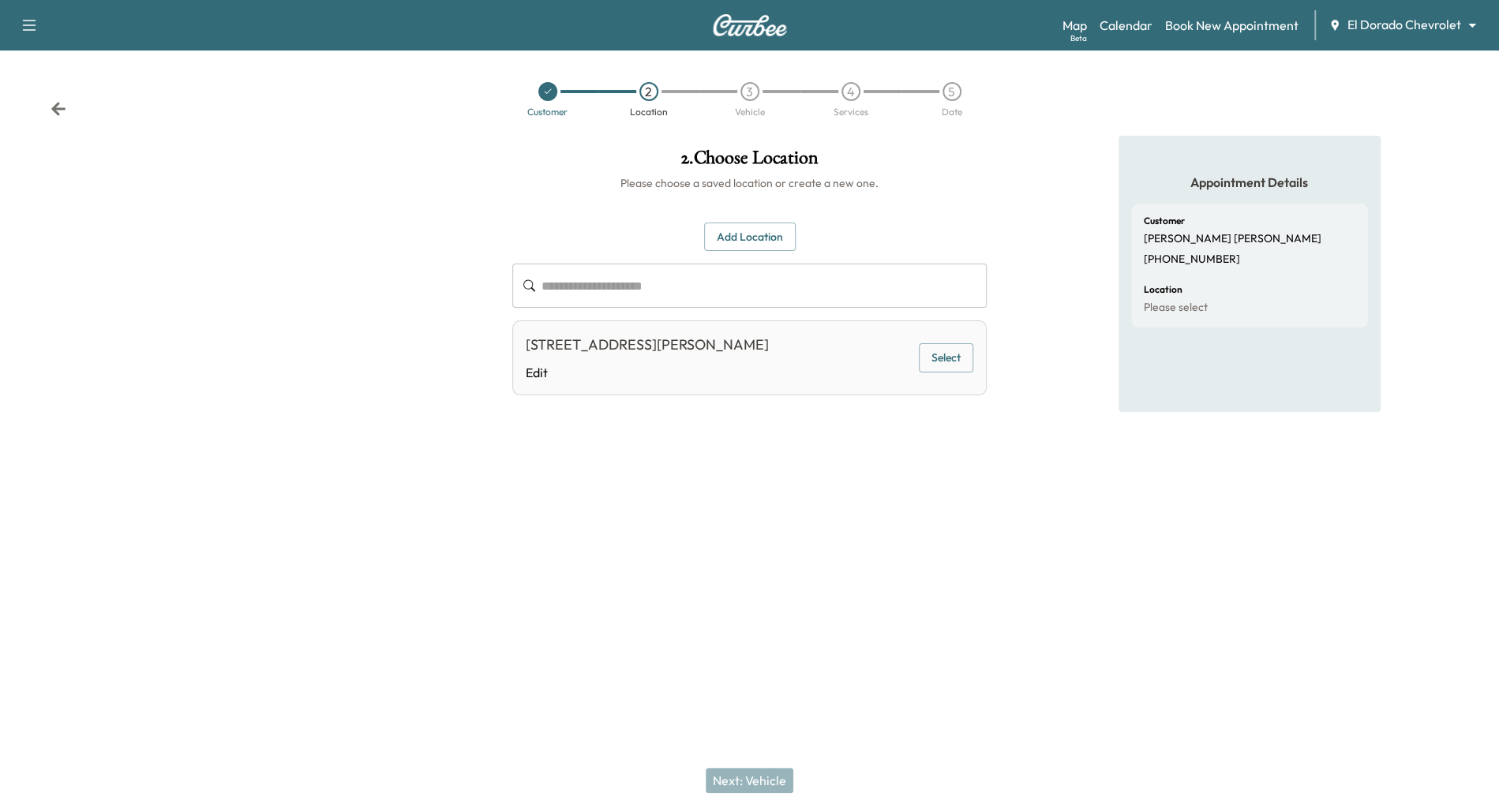
click at [958, 358] on button "Select" at bounding box center [946, 358] width 55 height 29
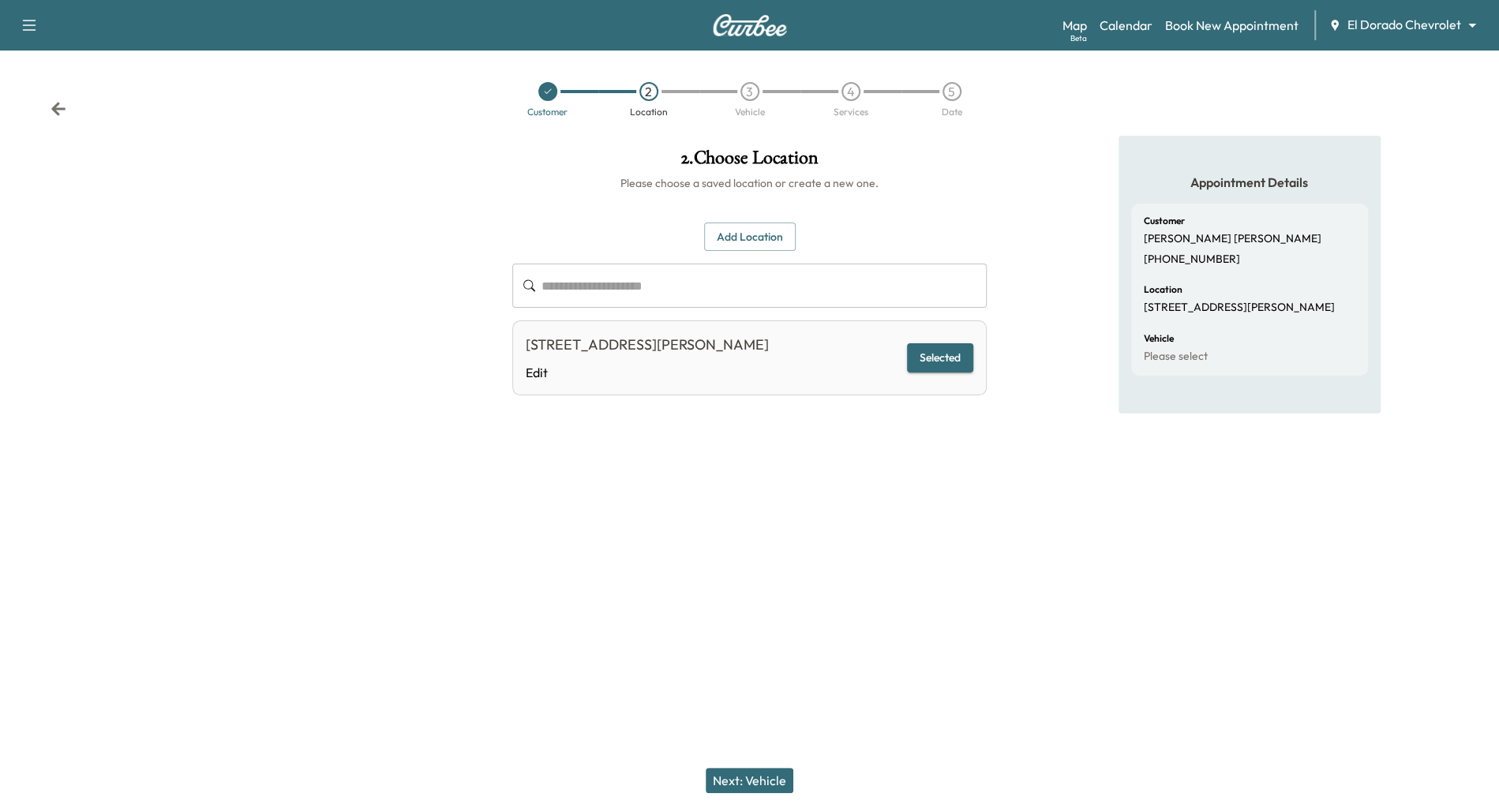
click at [750, 771] on button "Next: Vehicle" at bounding box center [750, 780] width 88 height 25
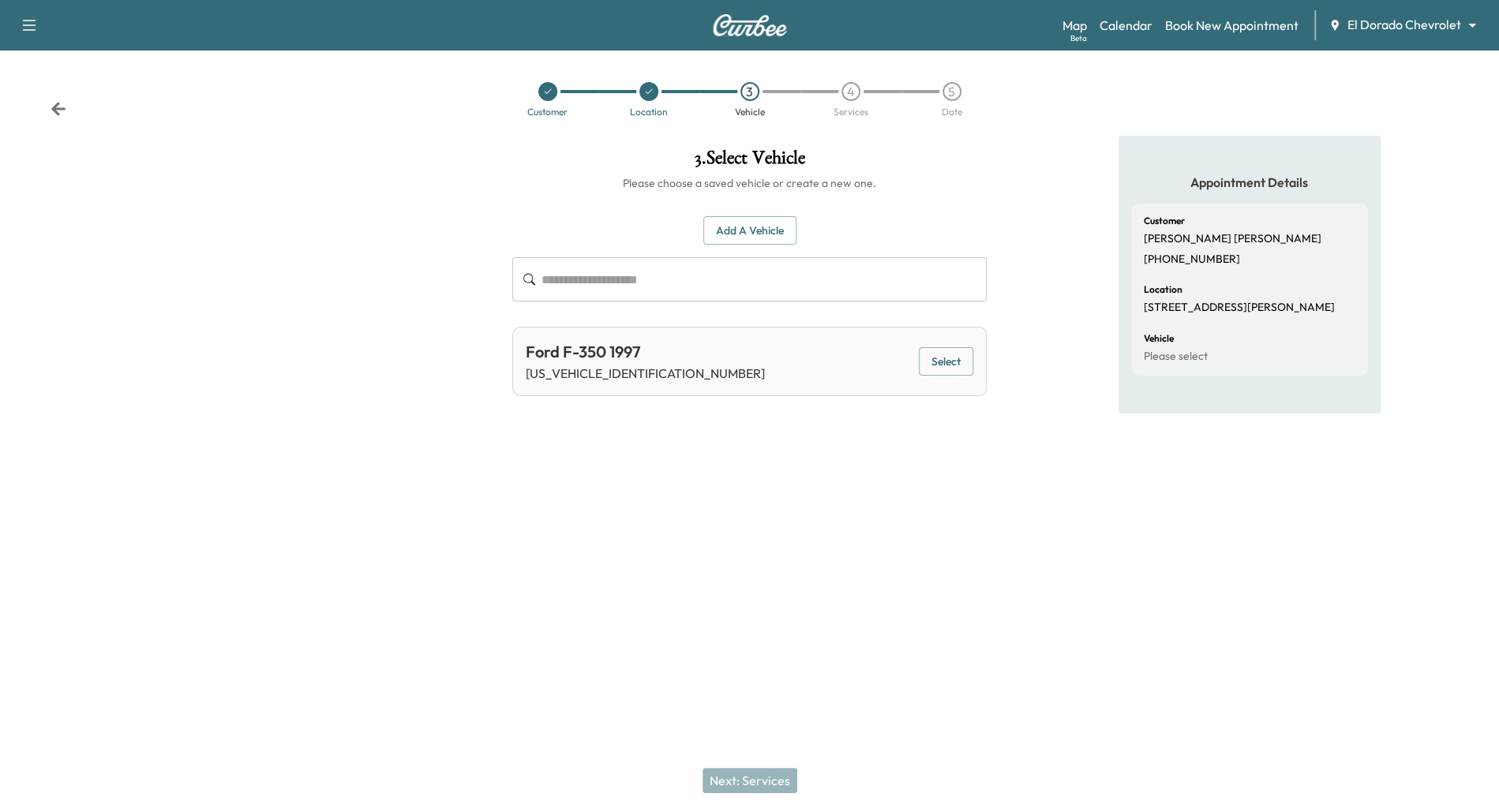
click at [976, 369] on div "Ford F-350 1997 [US_VEHICLE_IDENTIFICATION_NUMBER] Select" at bounding box center [750, 361] width 475 height 69
click at [956, 364] on button "Select" at bounding box center [946, 361] width 55 height 29
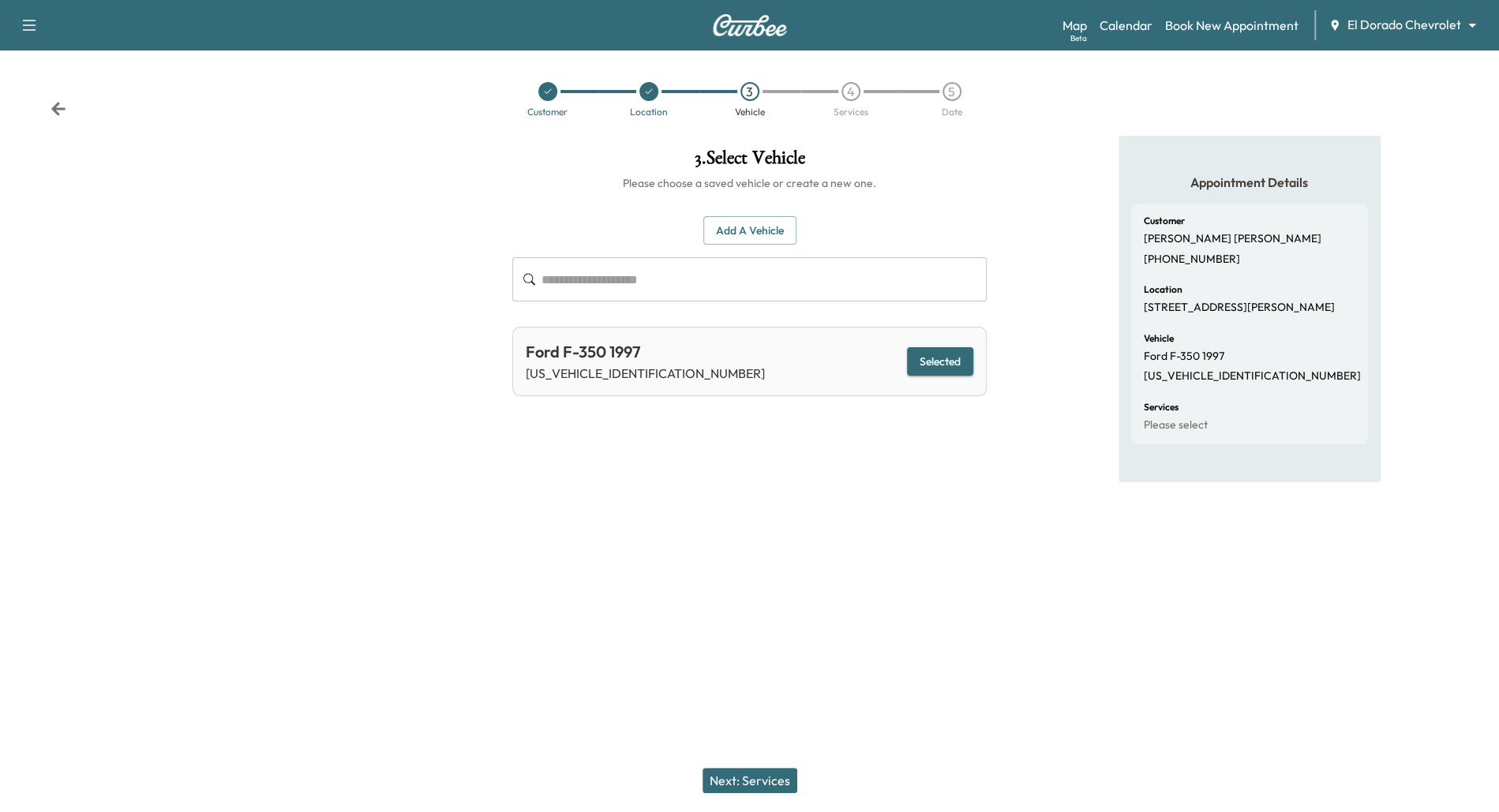
click at [724, 789] on button "Next: Services" at bounding box center [750, 780] width 95 height 25
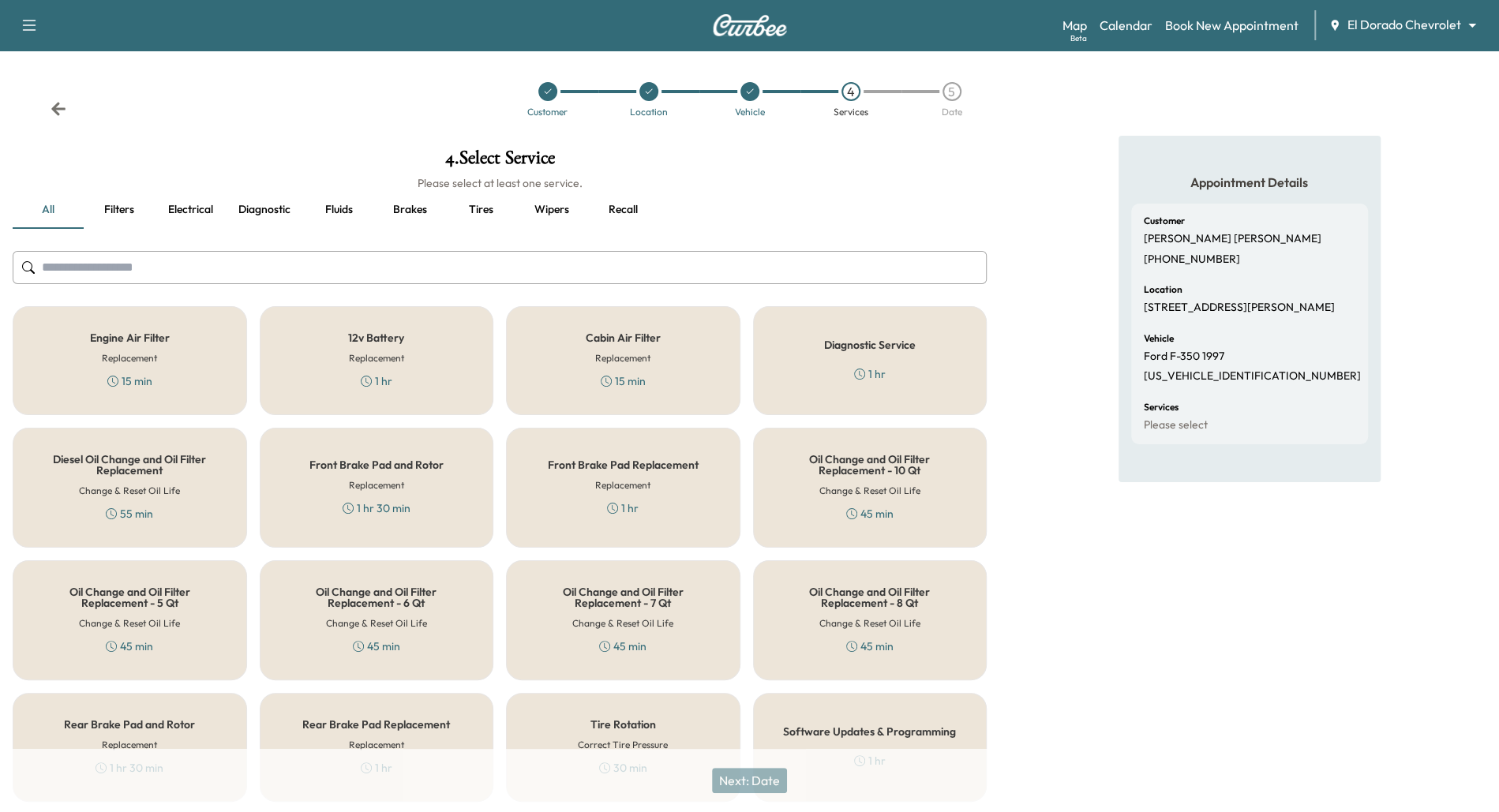
click at [639, 333] on h5 "Cabin Air Filter" at bounding box center [623, 338] width 75 height 11
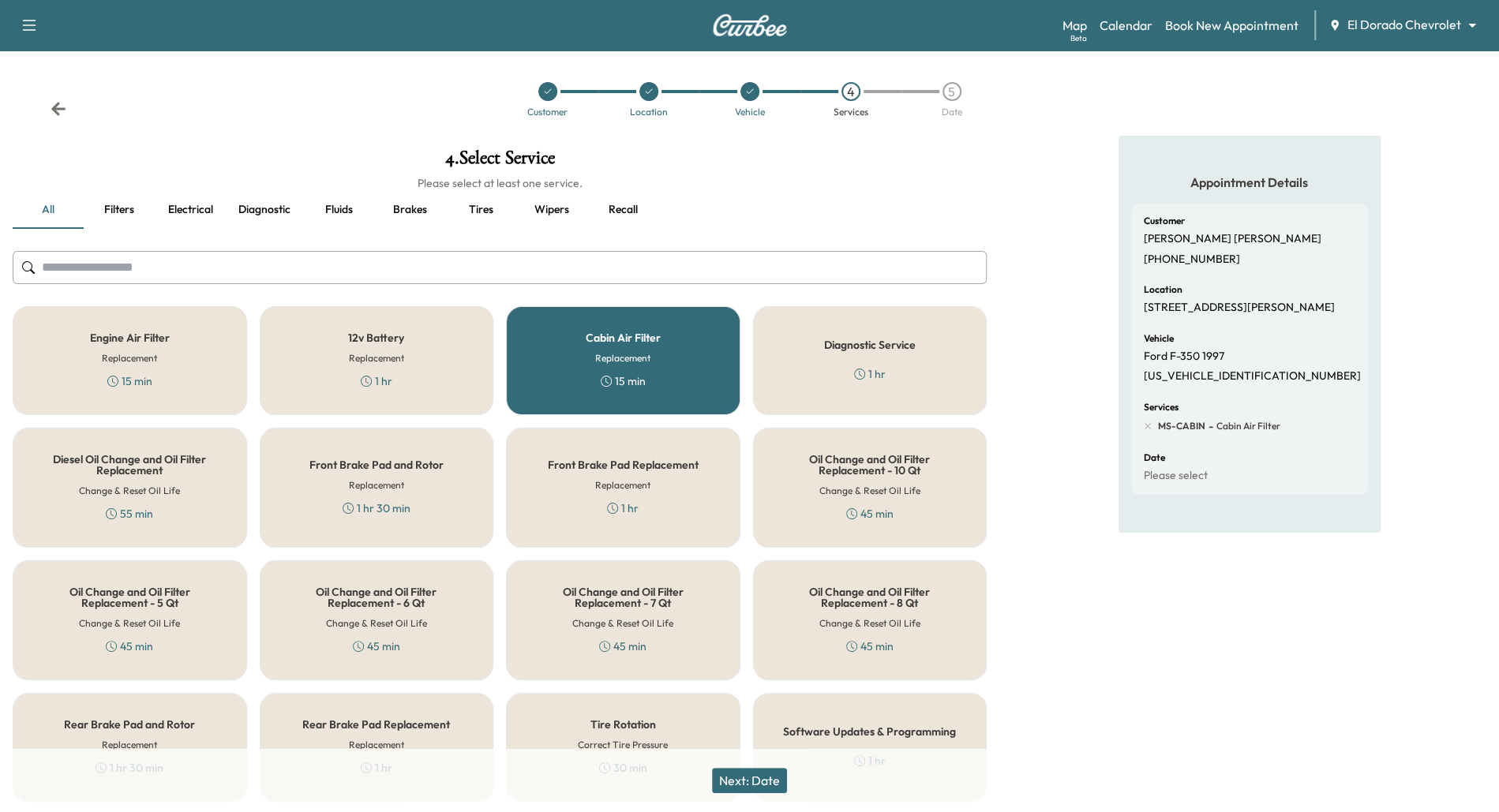
click at [755, 788] on button "Next: Date" at bounding box center [750, 780] width 75 height 25
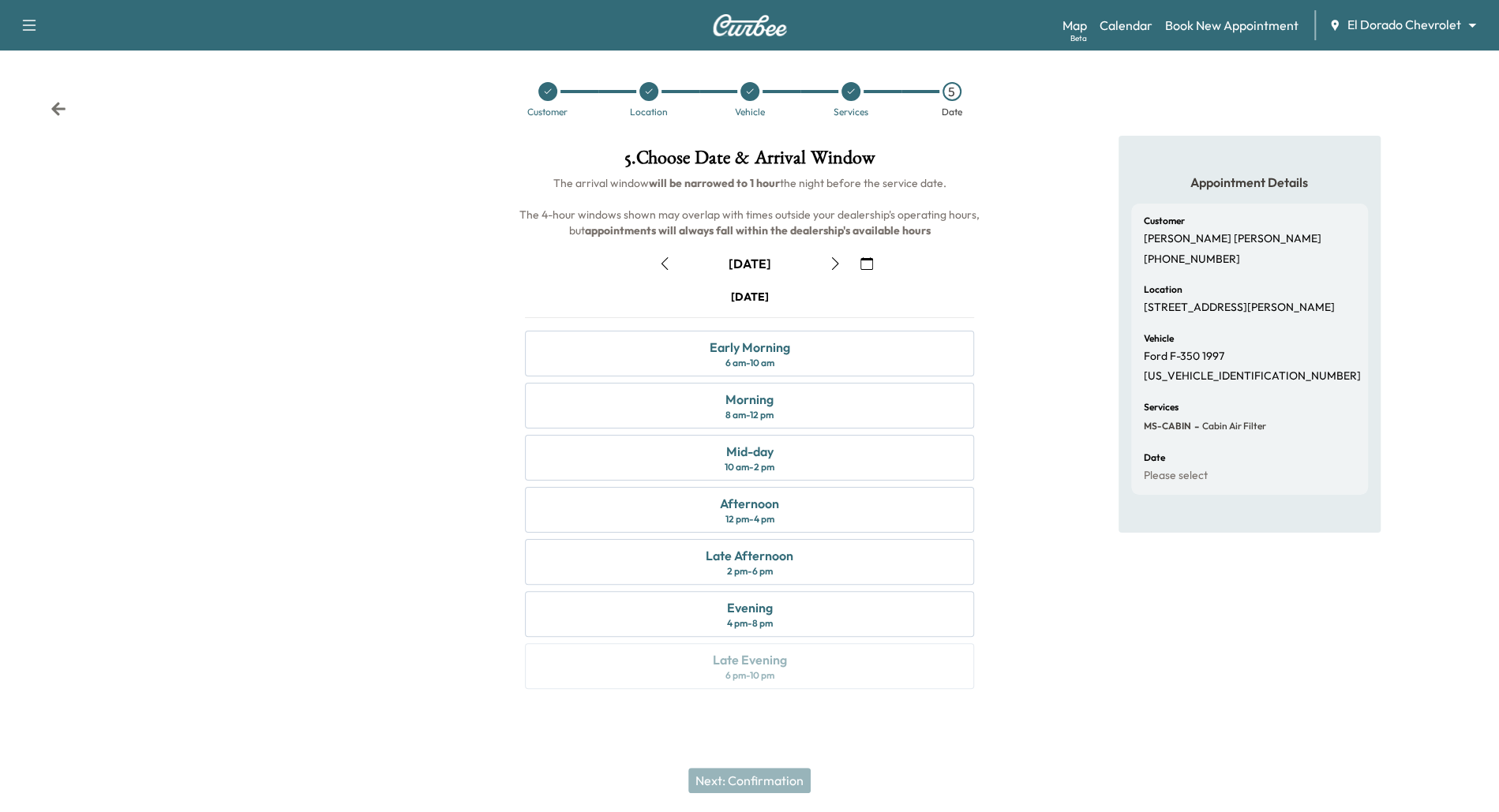
click at [664, 264] on icon "button" at bounding box center [665, 263] width 13 height 13
